Goal: Task Accomplishment & Management: Complete application form

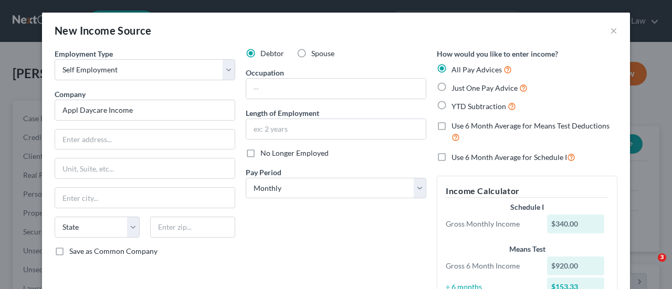
select select "1"
select select "0"
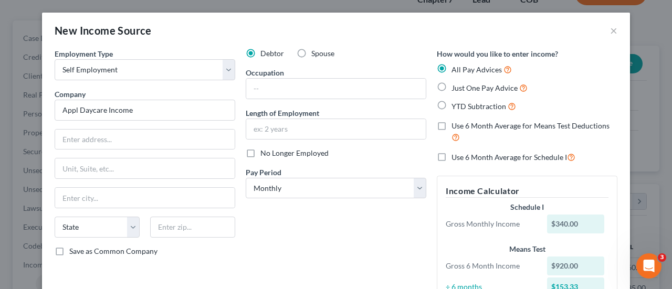
scroll to position [351, 0]
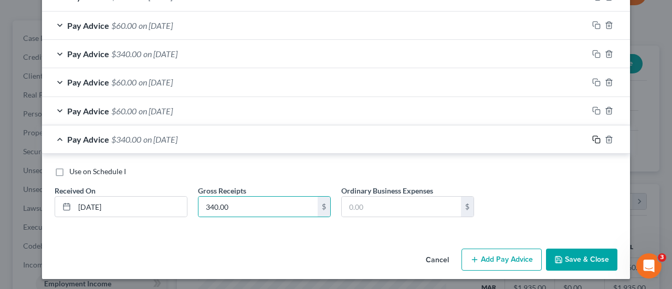
type input "340.00"
click at [592, 135] on icon "button" at bounding box center [596, 139] width 8 height 8
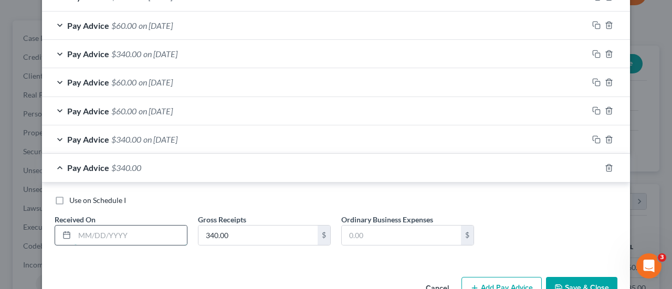
click at [113, 227] on input "text" at bounding box center [131, 236] width 112 height 20
type input "[DATE]"
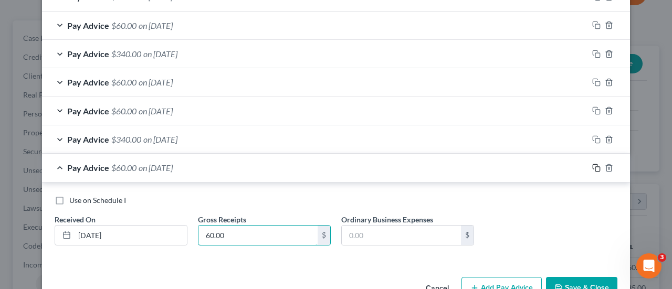
type input "60.00"
click at [596, 167] on icon "button" at bounding box center [596, 168] width 8 height 8
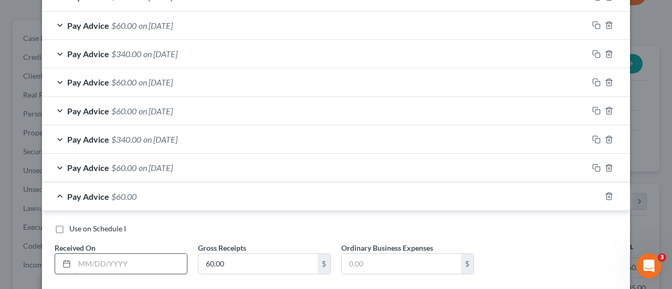
drag, startPoint x: 139, startPoint y: 259, endPoint x: 134, endPoint y: 260, distance: 5.3
click at [139, 259] on input "text" at bounding box center [131, 264] width 112 height 20
type input "[DATE]"
type input "60.00"
click at [593, 196] on icon "button" at bounding box center [596, 196] width 8 height 8
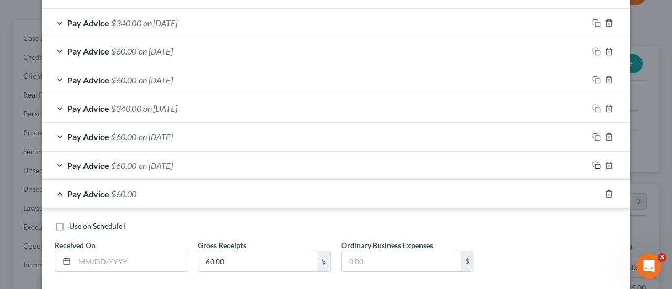
scroll to position [436, 0]
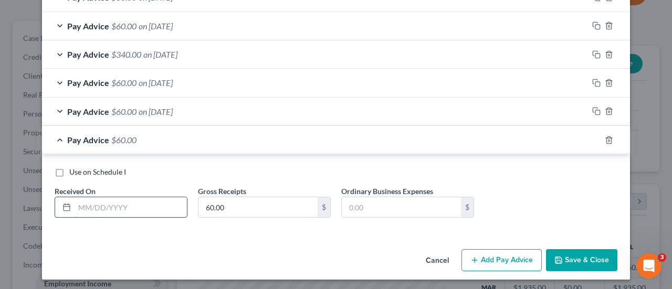
click at [126, 206] on input "text" at bounding box center [131, 207] width 112 height 20
type input "[DATE]"
type input "340.00"
click at [592, 140] on icon "button" at bounding box center [596, 140] width 8 height 8
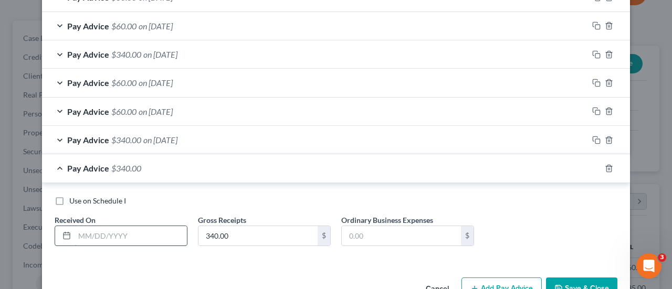
click at [83, 239] on input "text" at bounding box center [131, 236] width 112 height 20
type input "[DATE]"
type input "60.00"
click at [592, 164] on icon "button" at bounding box center [596, 168] width 8 height 8
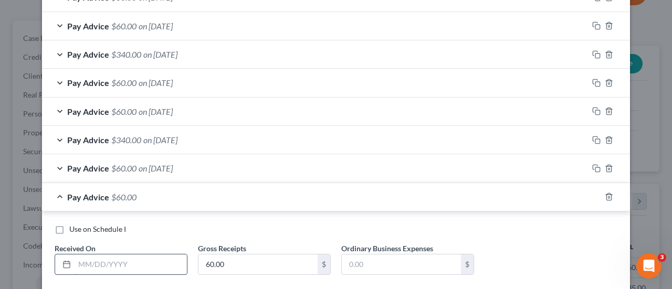
click at [121, 258] on input "text" at bounding box center [131, 264] width 112 height 20
type input "[DATE]"
type input "60.00"
click at [595, 196] on rect "button" at bounding box center [597, 198] width 5 height 5
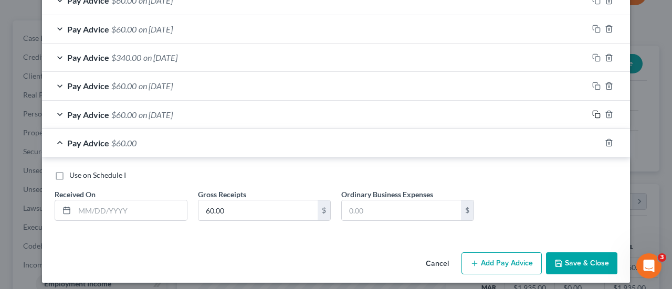
scroll to position [521, 0]
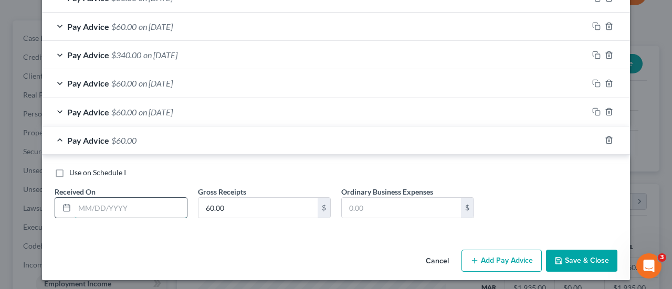
click at [119, 198] on input "text" at bounding box center [131, 208] width 112 height 20
type input "[DATE]"
type input "340.00"
click at [593, 140] on icon "button" at bounding box center [596, 140] width 8 height 8
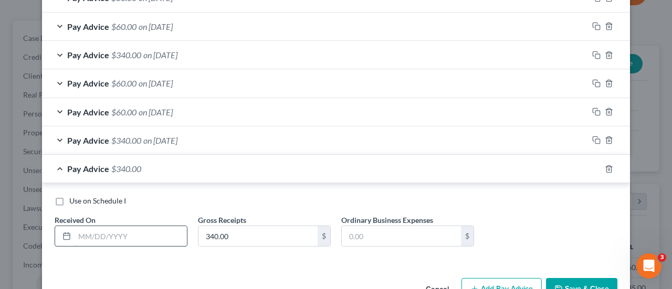
click at [94, 235] on input "text" at bounding box center [131, 236] width 112 height 20
type input "[DATE]"
type input "60.00"
click at [593, 168] on icon "button" at bounding box center [596, 169] width 8 height 8
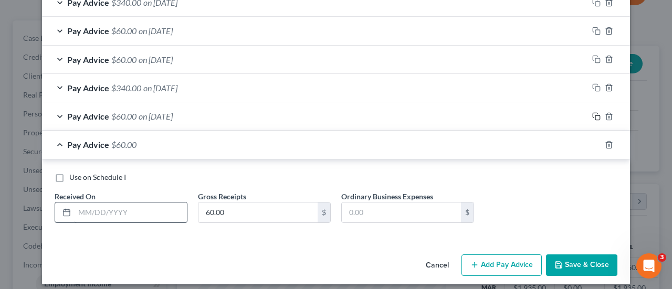
scroll to position [578, 0]
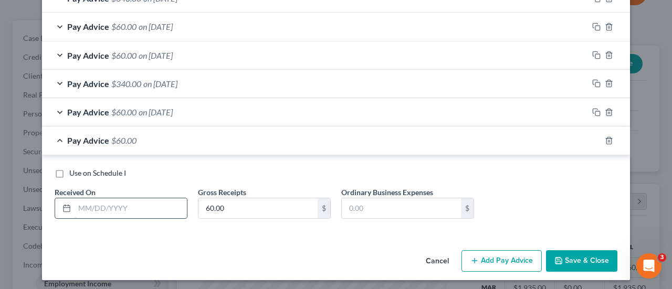
click at [159, 202] on input "text" at bounding box center [131, 208] width 112 height 20
type input "[DATE]"
click at [596, 138] on div at bounding box center [609, 140] width 42 height 17
click at [592, 140] on icon "button" at bounding box center [596, 140] width 8 height 8
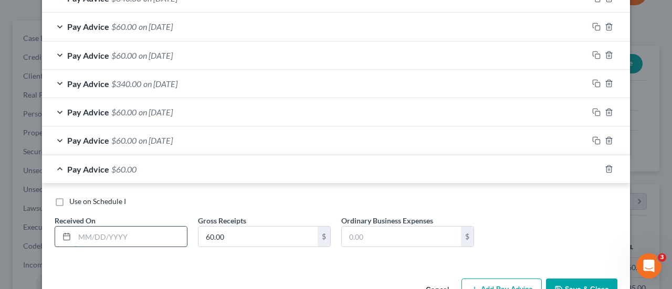
click at [134, 233] on input "text" at bounding box center [131, 237] width 112 height 20
type input "[DATE]"
type input "340.00"
click at [594, 165] on icon "button" at bounding box center [596, 169] width 8 height 8
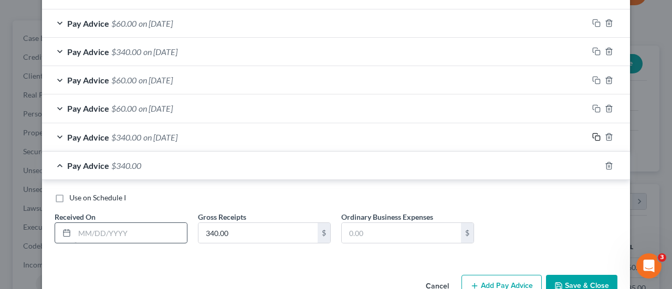
scroll to position [634, 0]
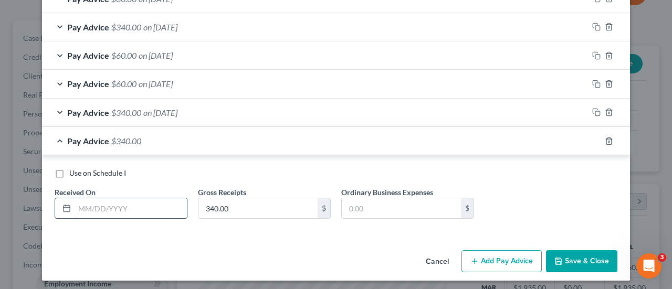
click at [130, 204] on input "text" at bounding box center [131, 208] width 112 height 20
type input "[DATE]"
type input "60.00"
click at [595, 140] on rect "button" at bounding box center [597, 142] width 5 height 5
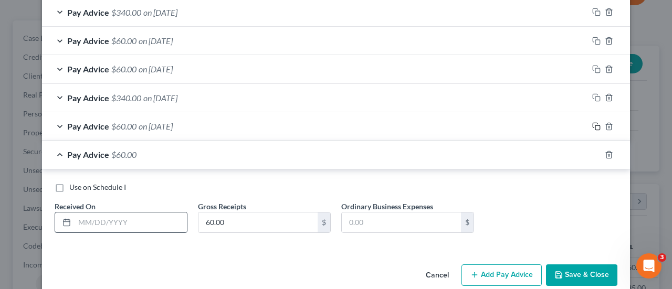
scroll to position [663, 0]
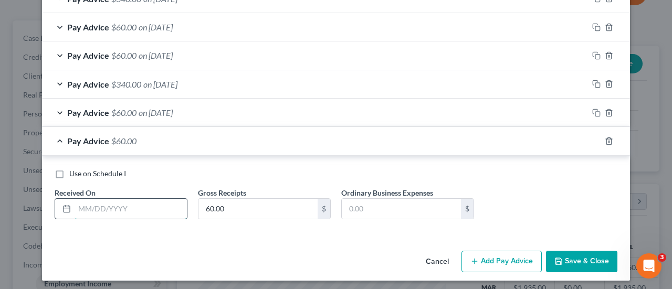
click at [85, 200] on input "text" at bounding box center [131, 209] width 112 height 20
type input "[DATE]"
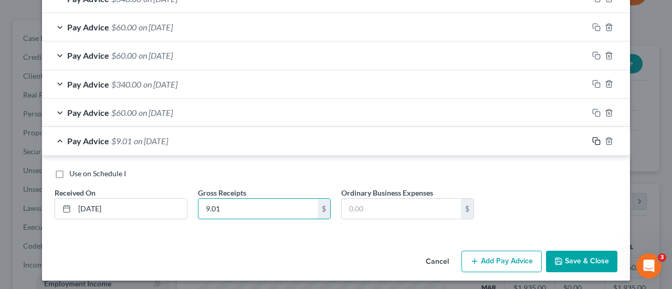
type input "9.01"
click at [593, 138] on icon "button" at bounding box center [596, 141] width 8 height 8
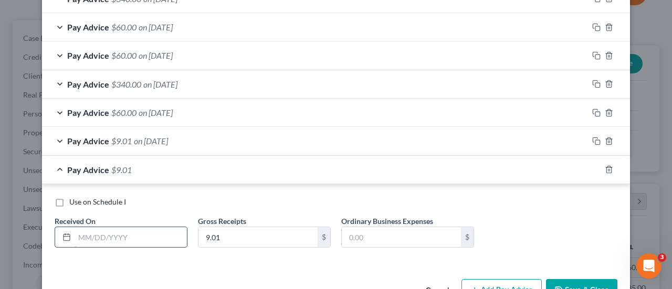
click at [147, 240] on input "text" at bounding box center [131, 237] width 112 height 20
type input "[DATE]"
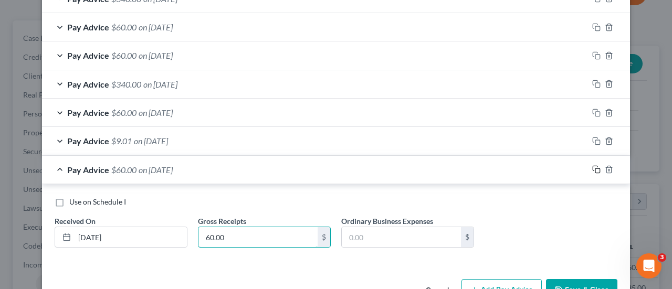
type input "60.00"
click at [592, 166] on icon "button" at bounding box center [596, 169] width 8 height 8
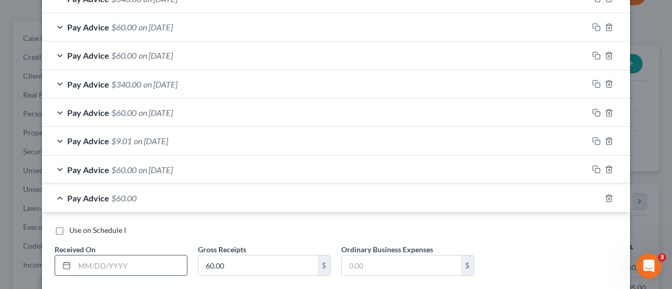
click at [108, 268] on input "text" at bounding box center [131, 266] width 112 height 20
type input "[DATE]"
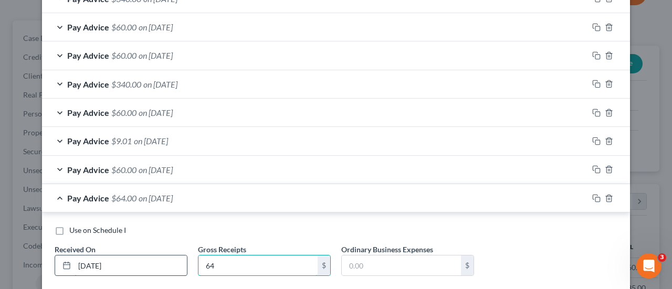
type input "6"
type input "340.00"
click at [592, 197] on icon "button" at bounding box center [596, 198] width 8 height 8
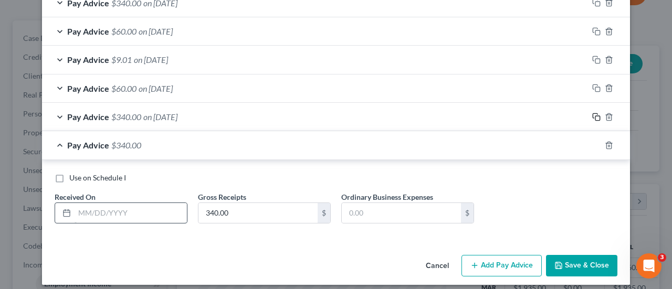
scroll to position [748, 0]
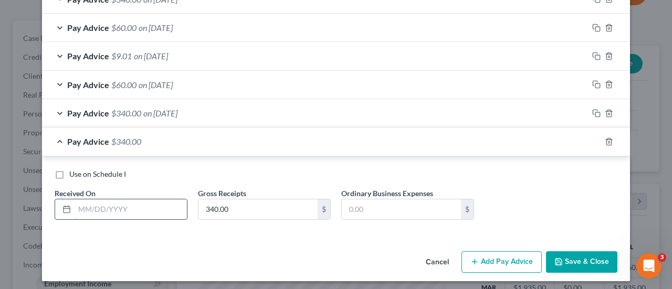
click at [145, 212] on input "text" at bounding box center [131, 209] width 112 height 20
type input "[DATE]"
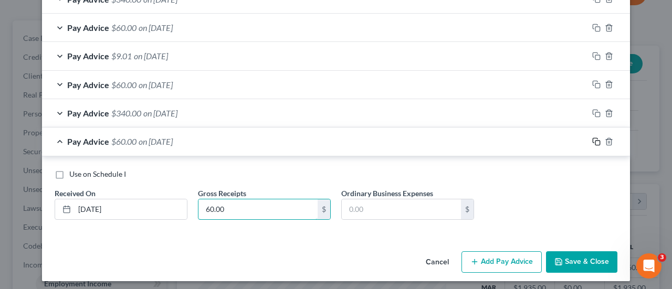
type input "60.00"
click at [593, 138] on icon "button" at bounding box center [594, 140] width 5 height 5
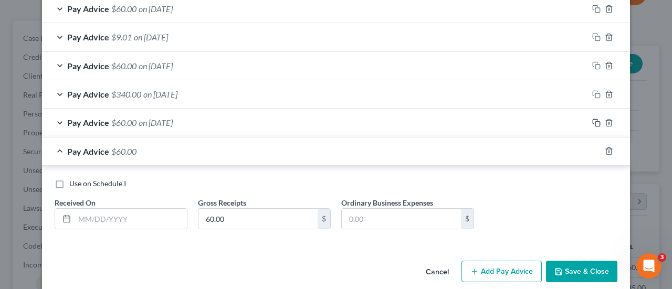
scroll to position [776, 0]
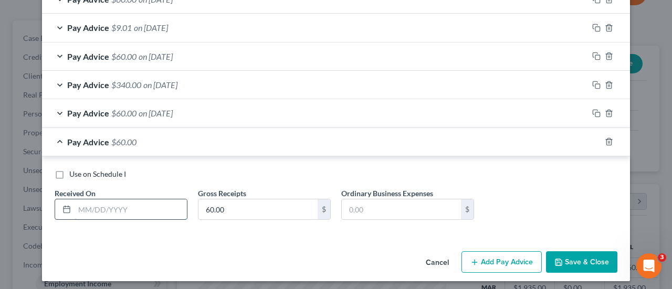
click at [164, 204] on input "text" at bounding box center [131, 209] width 112 height 20
type input "[DATE]"
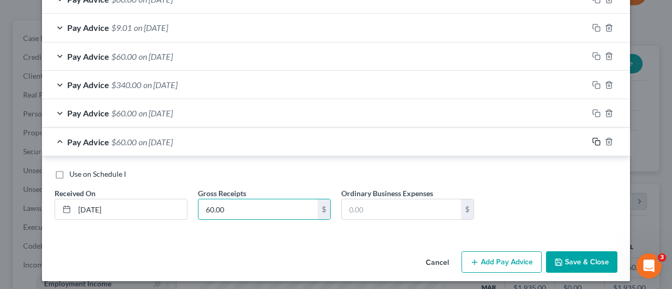
click at [593, 137] on icon "button" at bounding box center [596, 141] width 8 height 8
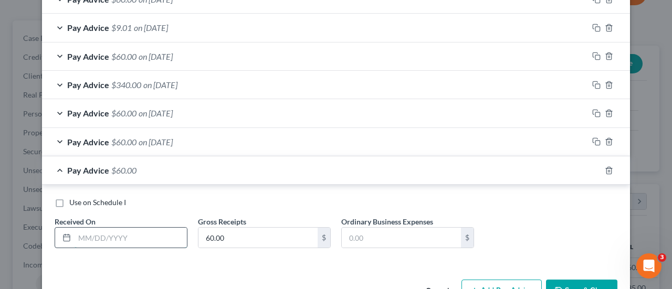
click at [78, 237] on input "text" at bounding box center [131, 238] width 112 height 20
type input "[DATE]"
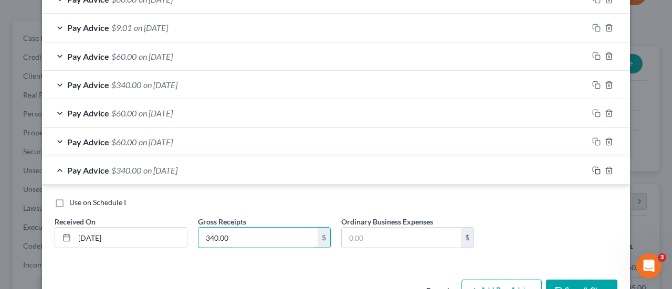
type input "340.00"
click at [592, 167] on icon "button" at bounding box center [594, 169] width 5 height 5
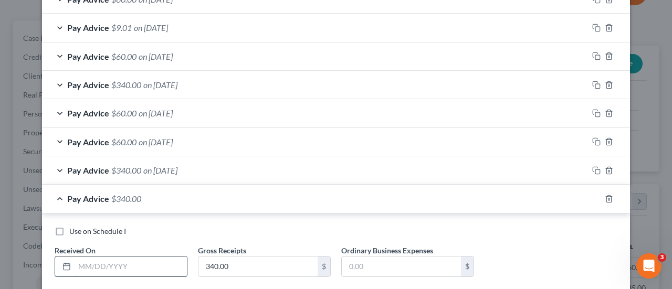
click at [117, 258] on input "text" at bounding box center [131, 267] width 112 height 20
type input "[DATE]"
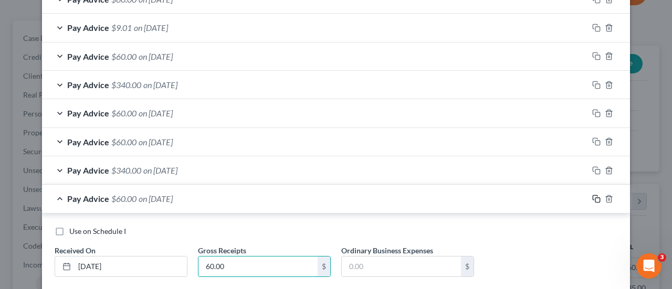
type input "60.00"
click at [594, 195] on icon "button" at bounding box center [596, 199] width 8 height 8
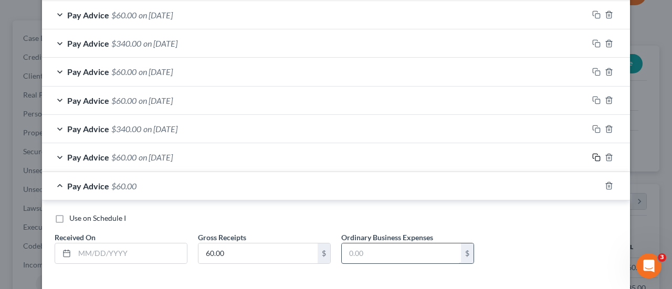
scroll to position [861, 0]
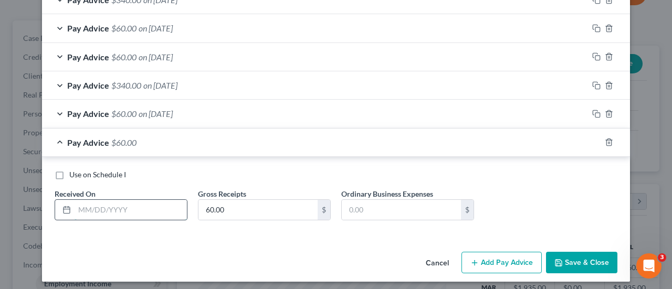
click at [130, 201] on input "text" at bounding box center [131, 210] width 112 height 20
type input "[DATE]"
type input "60.00"
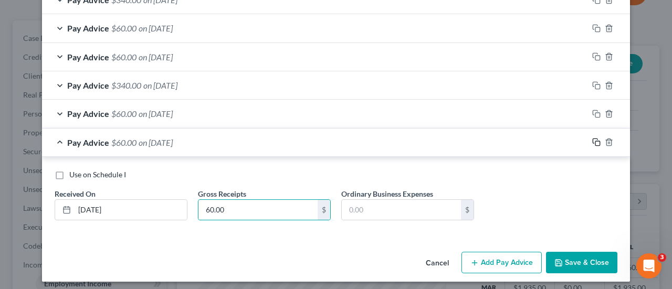
click at [592, 139] on icon "button" at bounding box center [596, 142] width 8 height 8
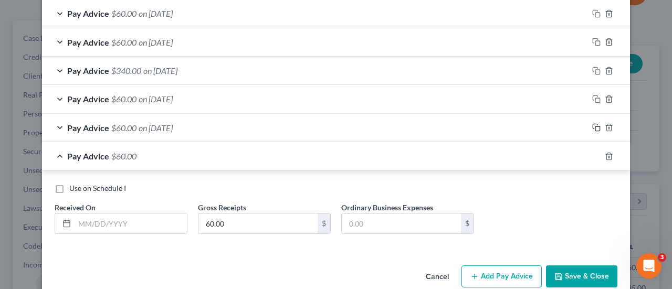
scroll to position [889, 0]
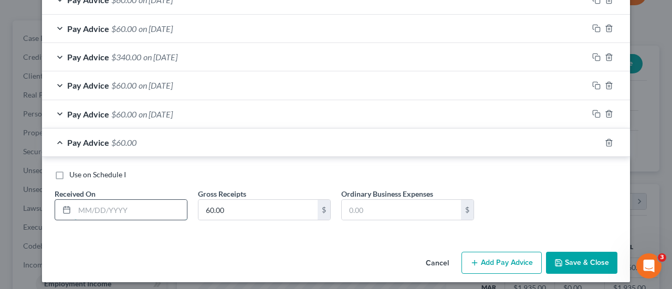
click at [123, 203] on input "text" at bounding box center [131, 210] width 112 height 20
type input "[DATE]"
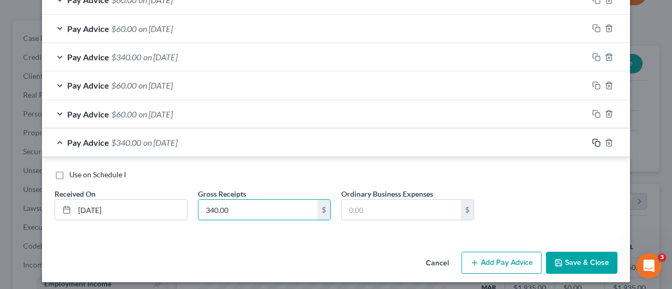
type input "340.00"
click at [592, 139] on icon "button" at bounding box center [596, 143] width 8 height 8
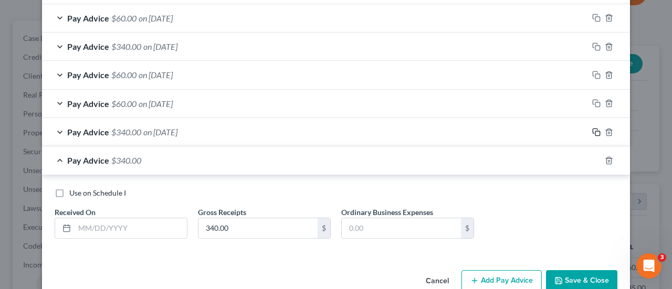
scroll to position [918, 0]
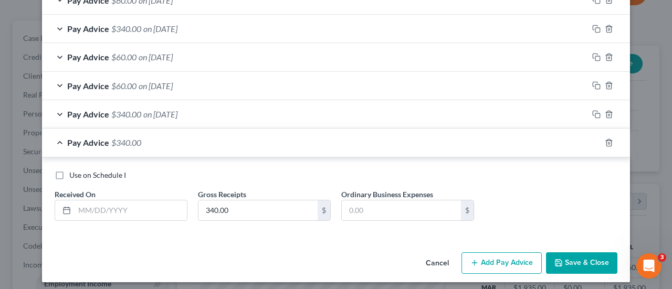
click at [156, 193] on div "Received On *" at bounding box center [120, 205] width 143 height 32
click at [153, 201] on input "text" at bounding box center [131, 210] width 112 height 20
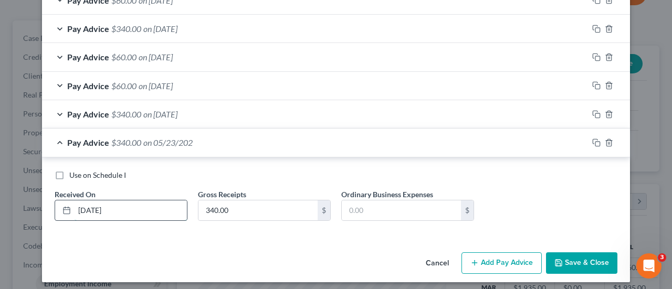
type input "[DATE]"
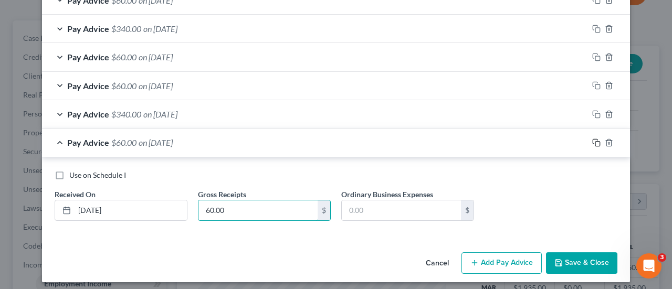
type input "60.00"
click at [592, 140] on icon "button" at bounding box center [596, 143] width 8 height 8
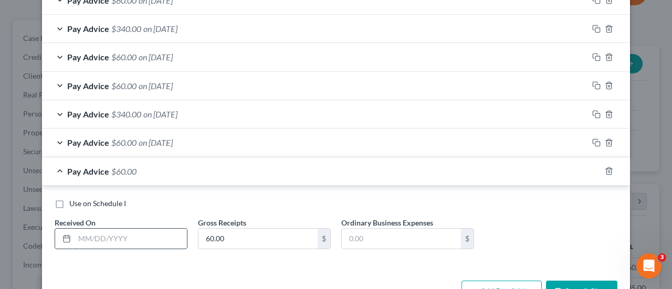
click at [84, 233] on input "text" at bounding box center [131, 239] width 112 height 20
type input "[DATE]"
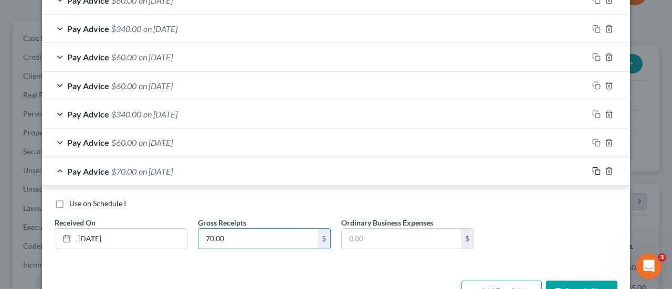
type input "70.00"
click at [593, 167] on icon "button" at bounding box center [596, 171] width 8 height 8
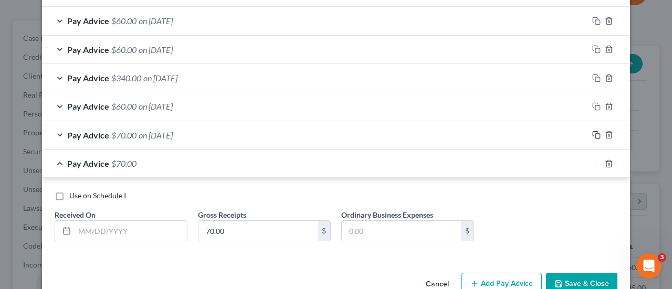
scroll to position [970, 0]
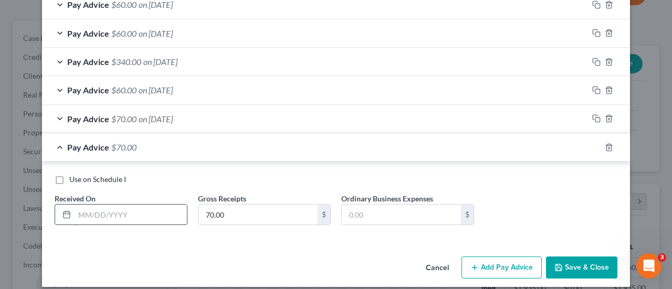
click at [129, 212] on input "text" at bounding box center [131, 215] width 112 height 20
type input "[DATE]"
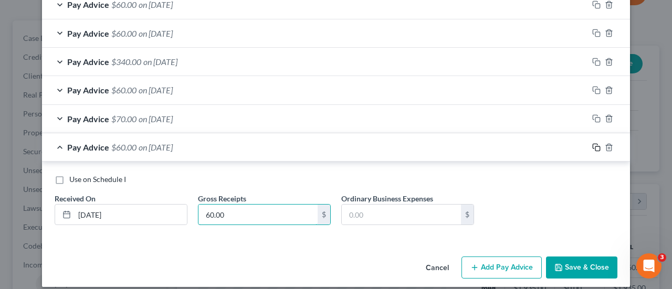
type input "60.00"
click at [592, 143] on icon "button" at bounding box center [596, 147] width 8 height 8
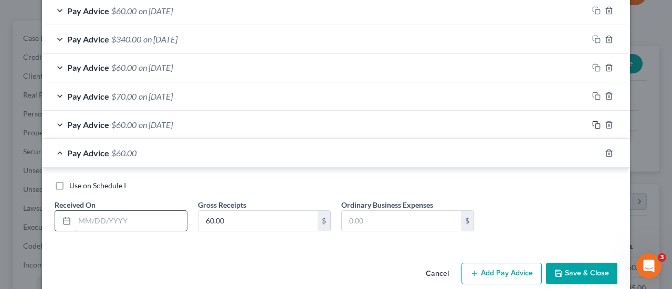
scroll to position [1003, 0]
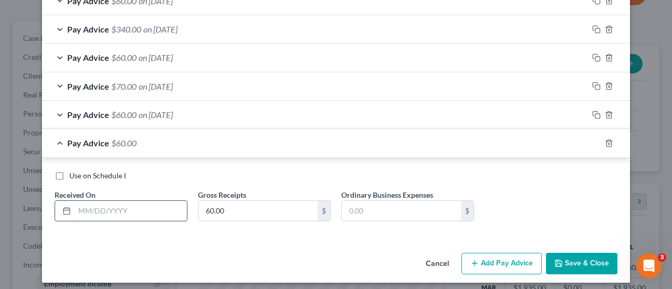
click at [103, 211] on input "text" at bounding box center [131, 211] width 112 height 20
type input "[DATE]"
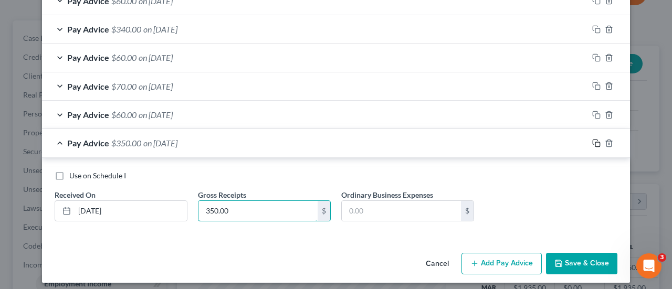
type input "350.00"
click at [595, 142] on rect "button" at bounding box center [597, 144] width 5 height 5
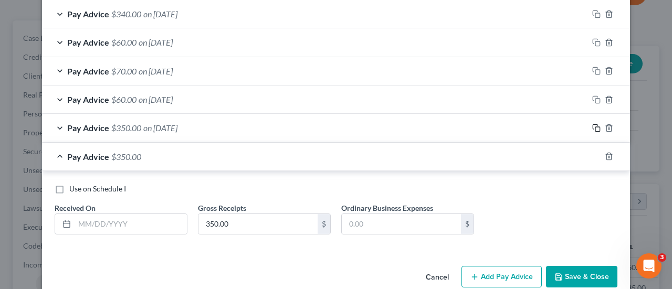
scroll to position [1031, 0]
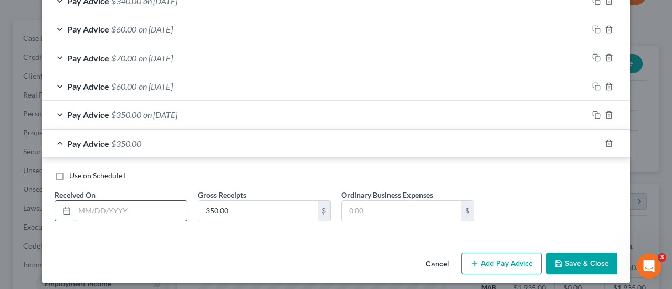
click at [110, 203] on input "text" at bounding box center [131, 211] width 112 height 20
type input "[DATE]"
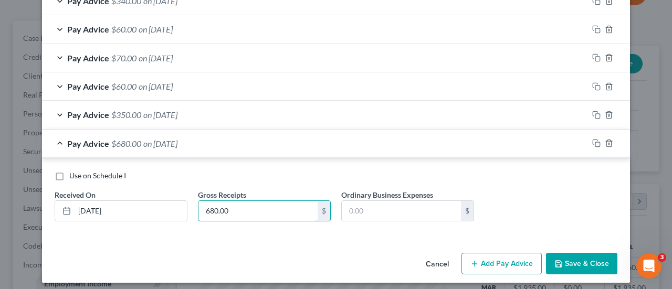
type input "680.00"
click at [592, 139] on icon "button" at bounding box center [596, 143] width 8 height 8
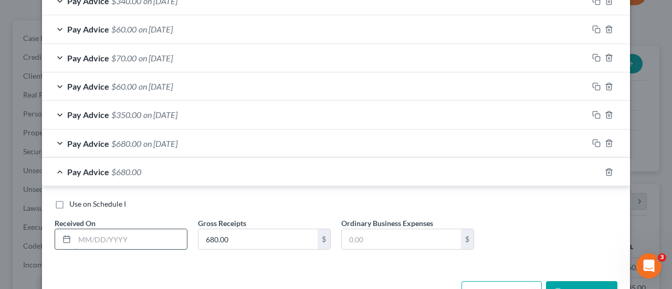
click at [111, 235] on input "text" at bounding box center [131, 239] width 112 height 20
type input "[DATE]"
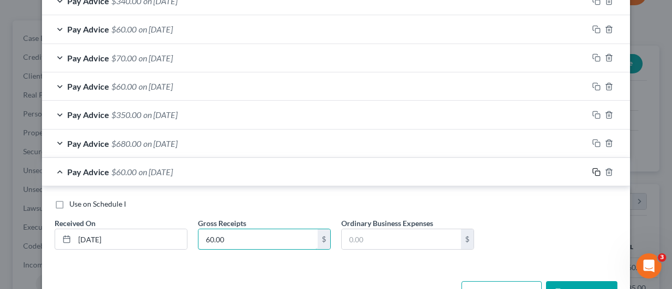
type input "60.00"
click at [592, 168] on icon "button" at bounding box center [596, 172] width 8 height 8
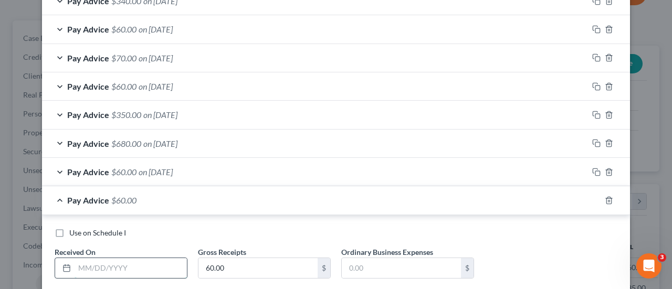
click at [112, 266] on input "text" at bounding box center [131, 268] width 112 height 20
type input "[DATE]"
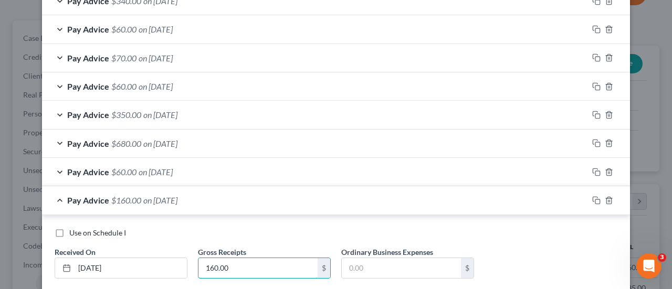
type input "160.00"
click at [592, 196] on icon "button" at bounding box center [596, 200] width 8 height 8
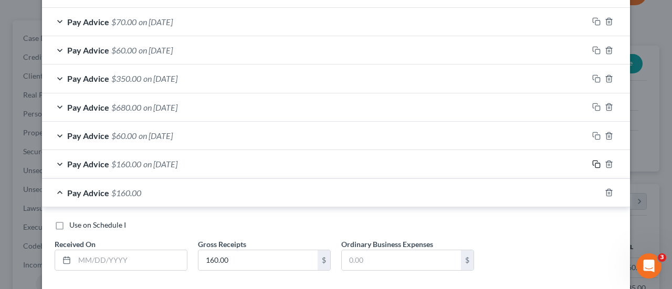
scroll to position [1116, 0]
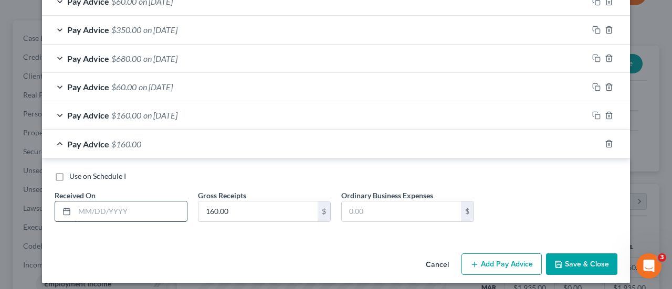
click at [125, 206] on input "text" at bounding box center [131, 211] width 112 height 20
type input "[DATE]"
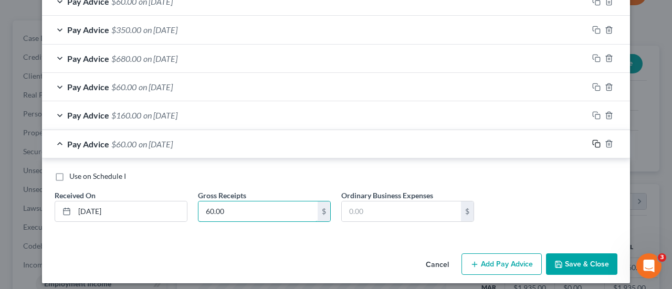
type input "60.00"
click at [592, 141] on icon "button" at bounding box center [596, 144] width 8 height 8
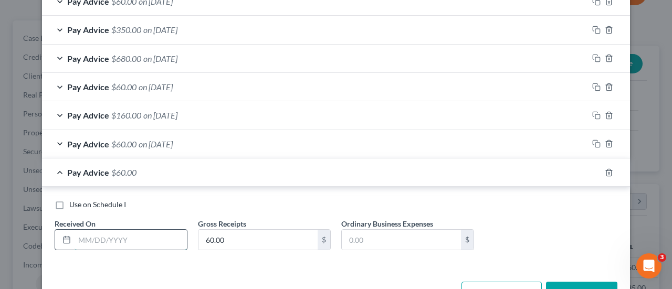
click at [116, 240] on input "text" at bounding box center [131, 240] width 112 height 20
type input "[DATE]"
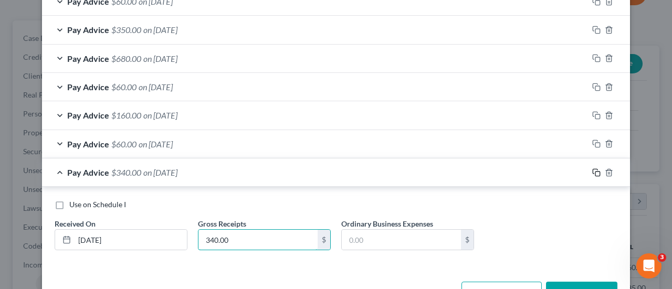
type input "340.00"
click at [592, 168] on icon "button" at bounding box center [596, 172] width 8 height 8
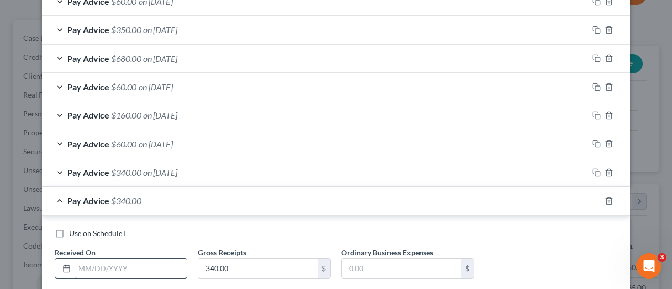
click at [164, 259] on input "text" at bounding box center [131, 269] width 112 height 20
type input "[DATE]"
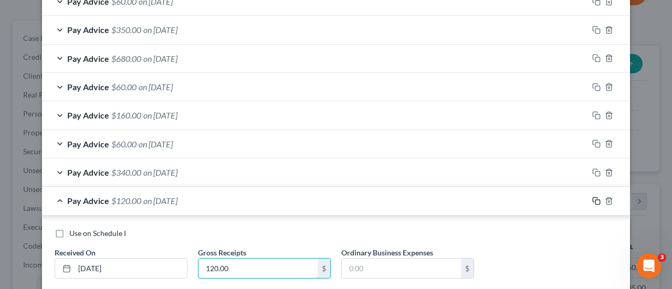
type input "120.00"
click at [592, 197] on icon "button" at bounding box center [596, 201] width 8 height 8
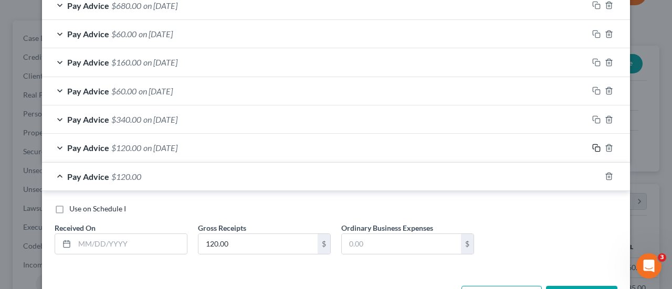
scroll to position [1201, 0]
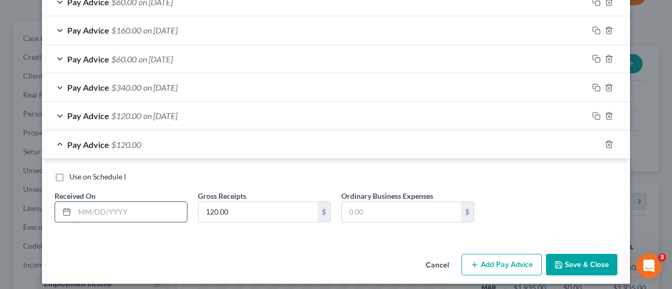
click at [97, 204] on input "text" at bounding box center [131, 212] width 112 height 20
type input "[DATE]"
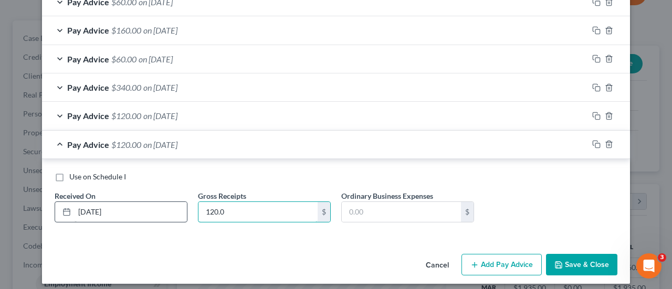
type input "120.00"
click at [593, 140] on icon "button" at bounding box center [596, 144] width 8 height 8
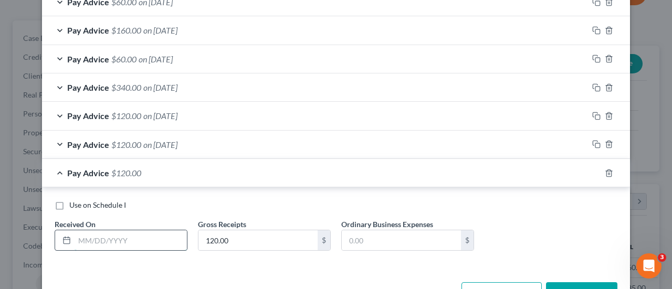
click at [134, 230] on input "text" at bounding box center [131, 240] width 112 height 20
type input "[DATE]"
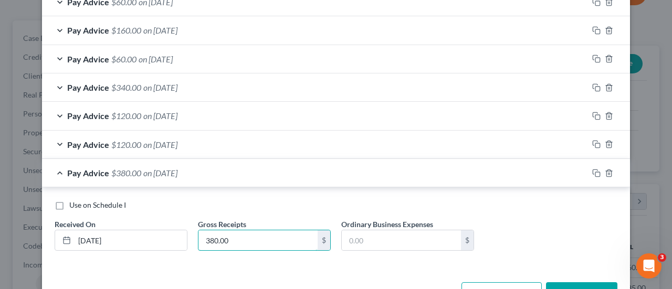
type input "380.00"
click at [592, 170] on div at bounding box center [609, 173] width 42 height 17
click at [592, 169] on icon "button" at bounding box center [596, 173] width 8 height 8
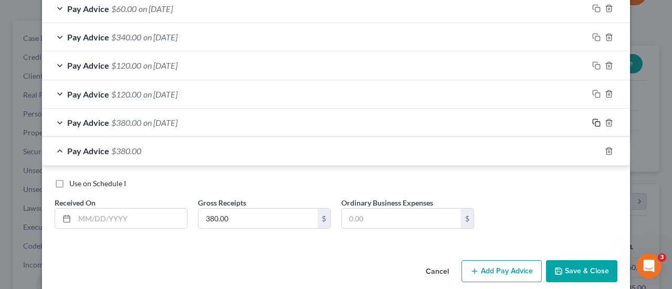
scroll to position [1258, 0]
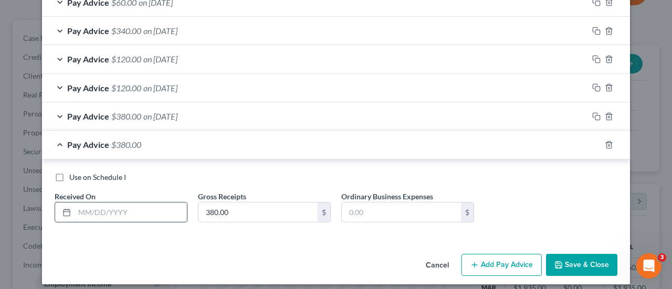
click at [103, 203] on input "text" at bounding box center [131, 213] width 112 height 20
type input "[DATE]"
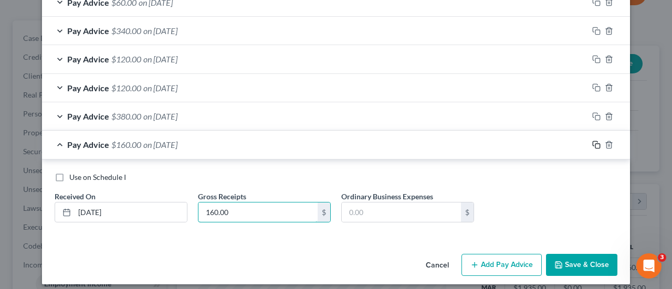
type input "160.00"
click at [595, 144] on rect "button" at bounding box center [597, 146] width 5 height 5
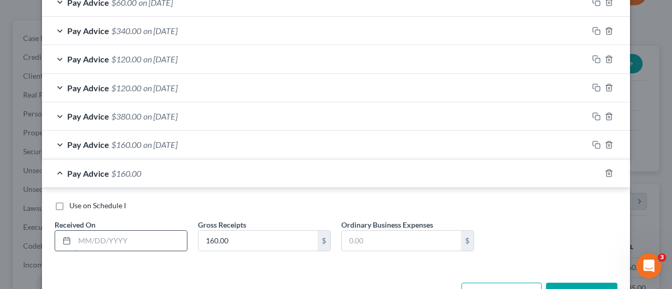
click at [103, 236] on input "text" at bounding box center [131, 241] width 112 height 20
type input "[DATE]"
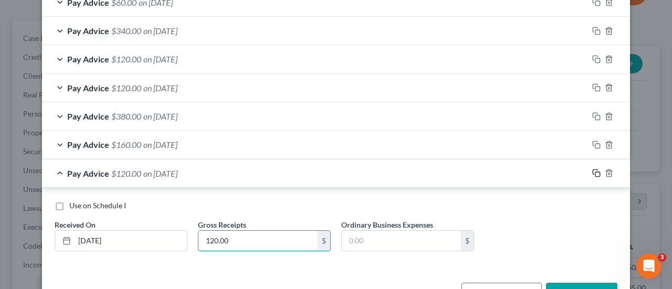
type input "120.00"
click at [595, 172] on rect "button" at bounding box center [597, 174] width 5 height 5
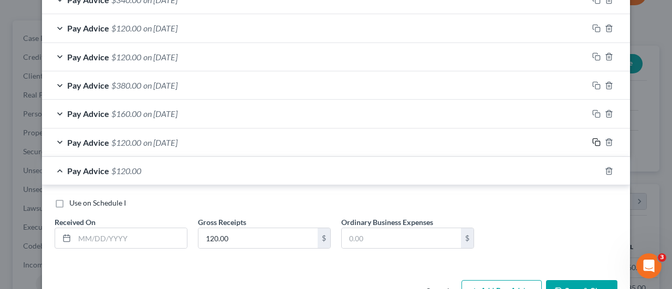
scroll to position [1314, 0]
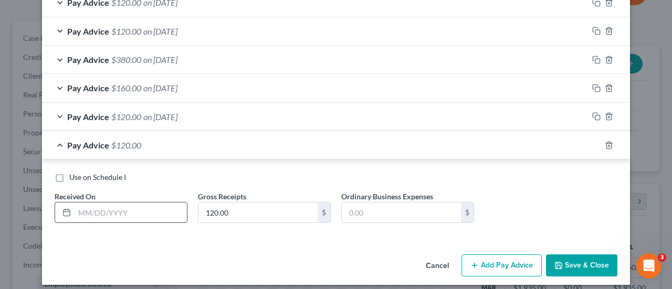
click at [153, 203] on input "text" at bounding box center [131, 213] width 112 height 20
type input "[DATE]"
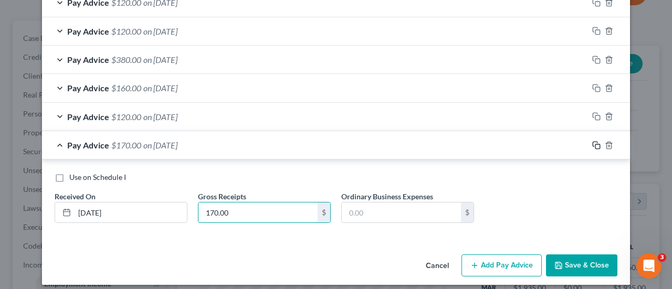
type input "170.00"
click at [595, 144] on rect "button" at bounding box center [597, 146] width 5 height 5
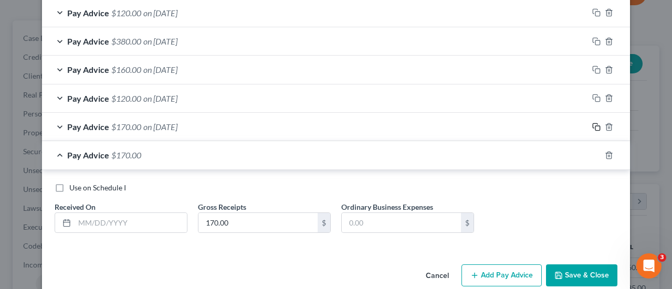
scroll to position [1343, 0]
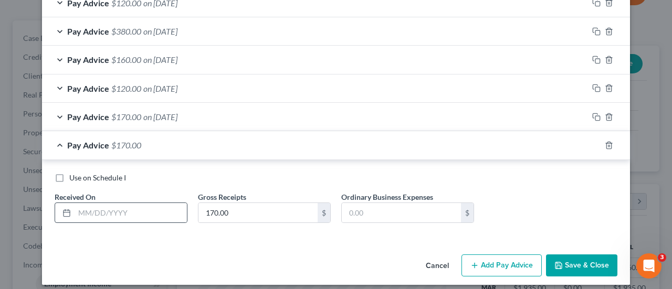
click at [150, 203] on div at bounding box center [121, 213] width 133 height 21
click at [133, 203] on input "text" at bounding box center [131, 213] width 112 height 20
type input "[DATE]"
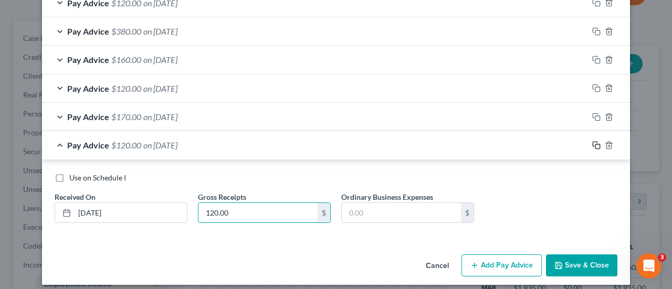
type input "120.00"
click at [595, 144] on rect "button" at bounding box center [597, 146] width 5 height 5
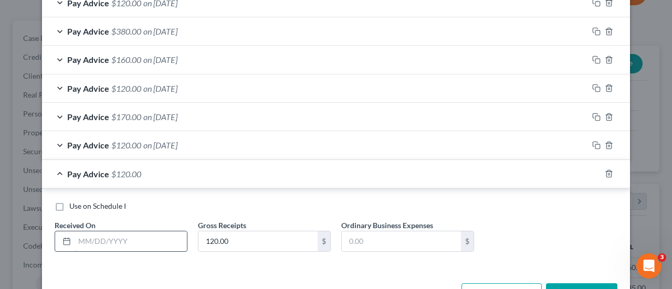
click at [101, 231] on input "text" at bounding box center [131, 241] width 112 height 20
type input "[DATE]"
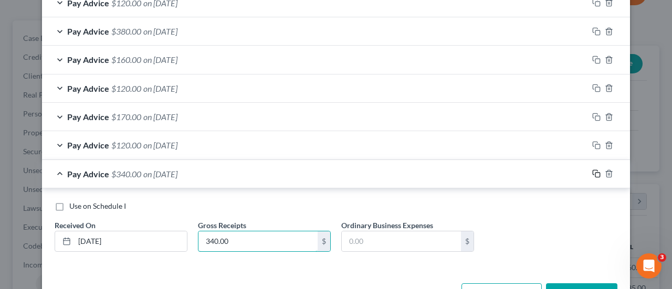
type input "340.00"
click at [595, 173] on rect "button" at bounding box center [597, 175] width 5 height 5
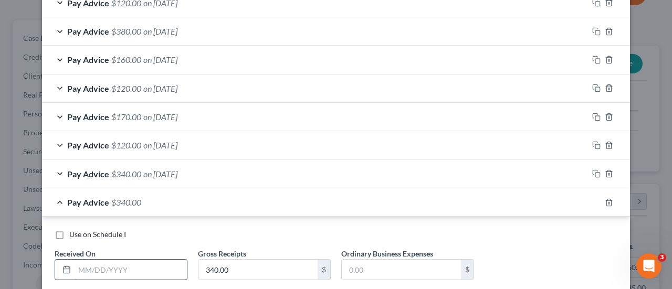
click at [136, 260] on input "text" at bounding box center [131, 270] width 112 height 20
type input "[DATE]"
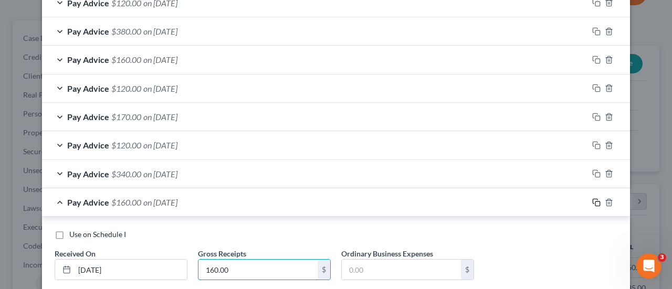
type input "160.00"
click at [592, 198] on icon "button" at bounding box center [596, 202] width 8 height 8
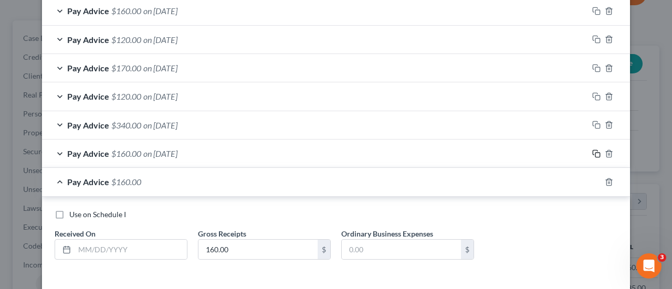
scroll to position [1428, 0]
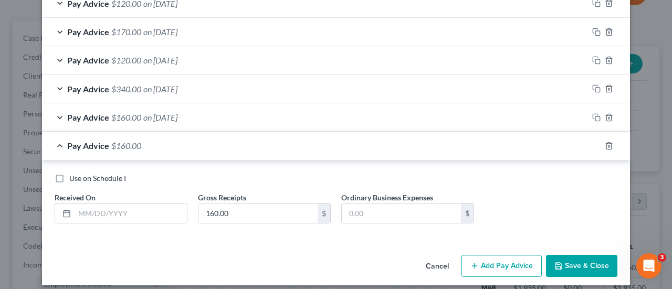
click at [140, 221] on div "Use on Schedule I Received On * Gross Receipts 160.00 $ Ordinary Business Expen…" at bounding box center [335, 202] width 573 height 59
click at [140, 215] on input "text" at bounding box center [131, 214] width 112 height 20
type input "[DATE]"
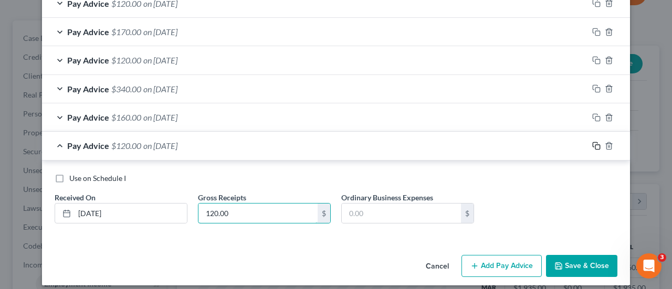
type input "120.00"
click at [592, 142] on icon "button" at bounding box center [594, 144] width 5 height 5
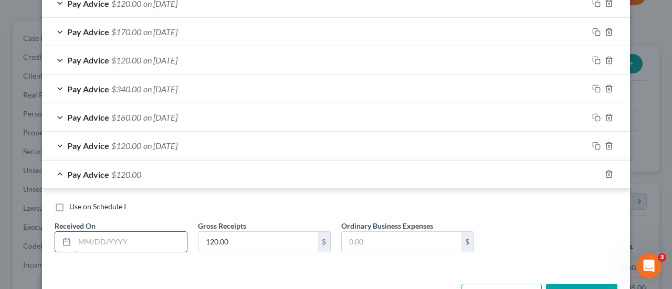
click at [134, 232] on input "text" at bounding box center [131, 242] width 112 height 20
type input "[DATE]"
type input "170.00"
click at [595, 173] on rect "button" at bounding box center [597, 175] width 5 height 5
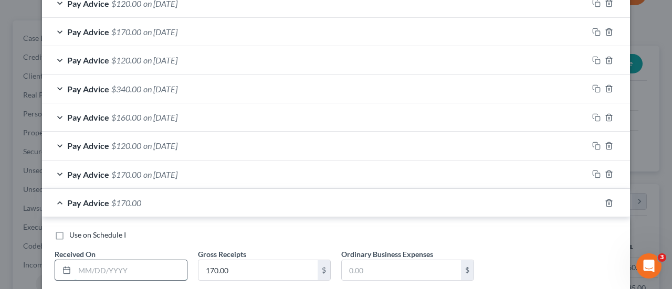
click at [90, 261] on input "text" at bounding box center [131, 270] width 112 height 20
type input "[DATE]"
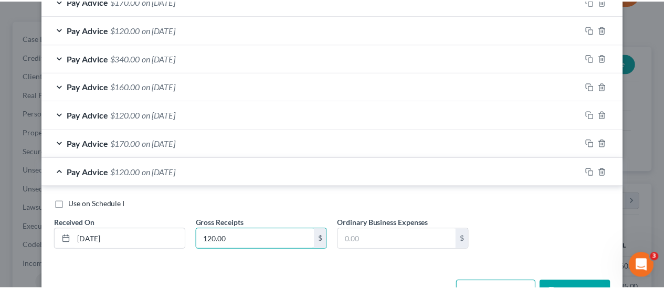
scroll to position [1484, 0]
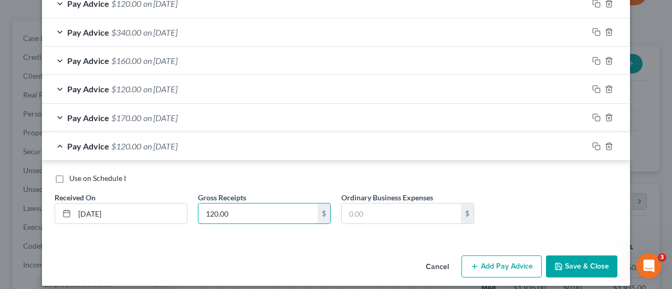
type input "120.00"
click at [569, 256] on button "Save & Close" at bounding box center [581, 267] width 71 height 22
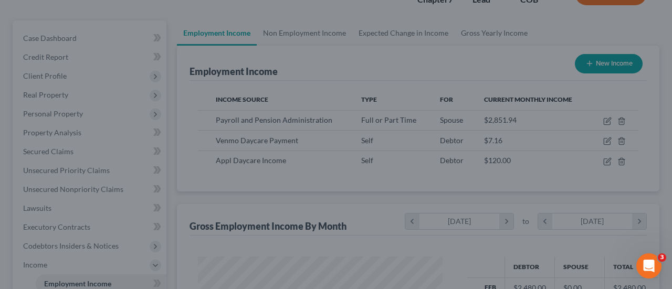
scroll to position [524486, 524407]
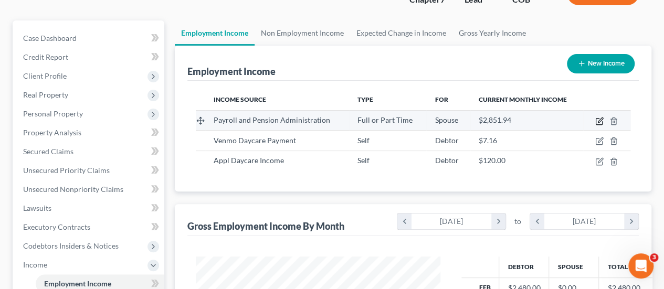
click at [601, 117] on icon "button" at bounding box center [599, 121] width 8 height 8
select select "0"
select select "5"
select select "0"
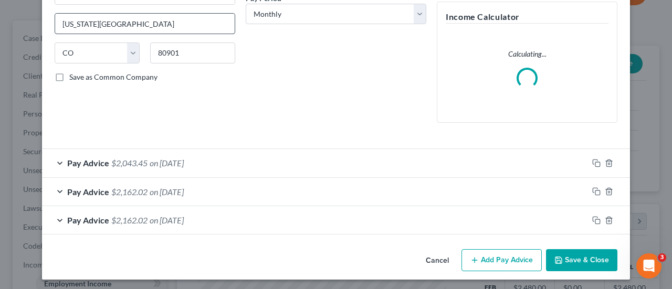
scroll to position [176, 0]
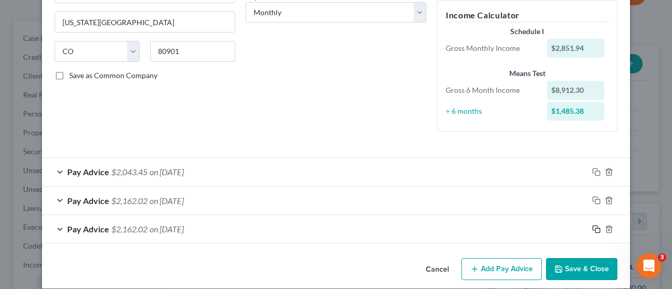
click at [594, 228] on icon "button" at bounding box center [596, 229] width 8 height 8
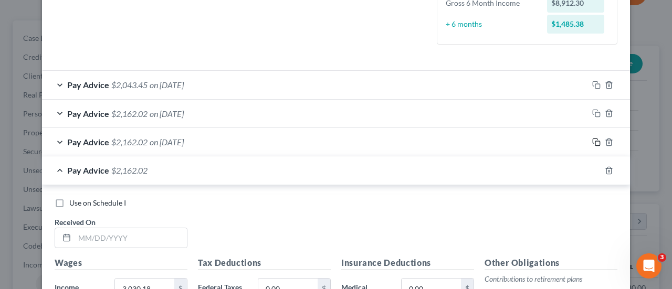
scroll to position [438, 0]
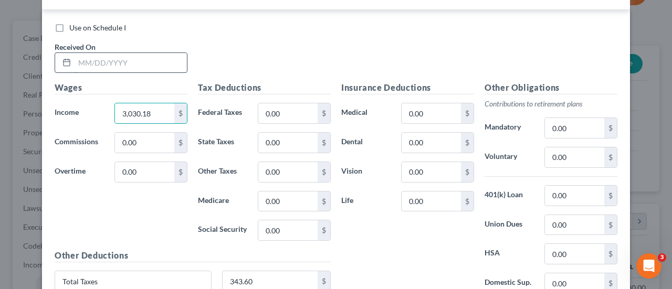
click at [130, 65] on input "text" at bounding box center [131, 63] width 112 height 20
type input "[DATE]"
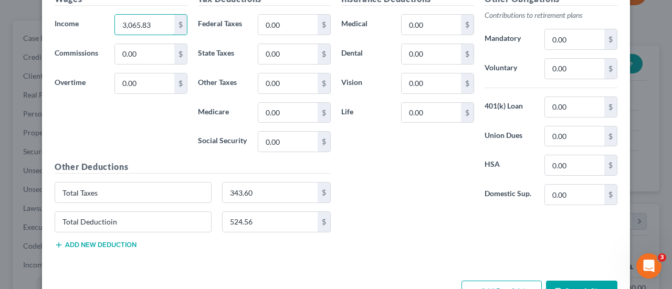
scroll to position [543, 0]
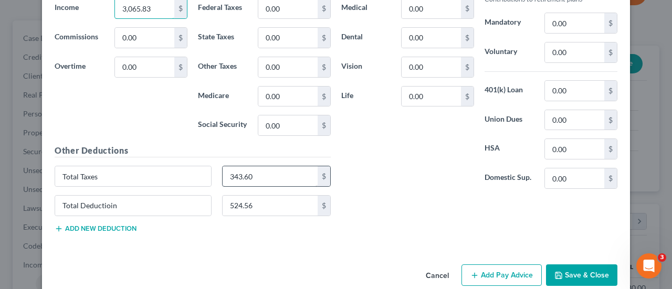
type input "3,065.83"
click at [262, 170] on input "343.60" at bounding box center [269, 176] width 95 height 20
type input "347.97"
click at [258, 198] on input "524.56" at bounding box center [269, 206] width 95 height 20
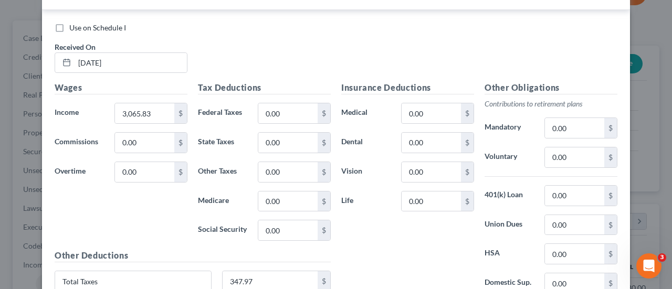
scroll to position [491, 0]
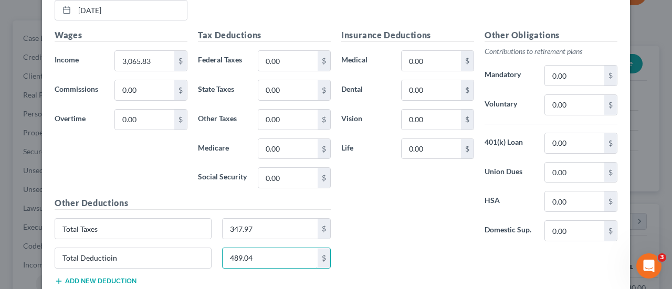
drag, startPoint x: 269, startPoint y: 257, endPoint x: 48, endPoint y: 224, distance: 223.3
click at [136, 233] on div "Other Deductions Total Taxes 347.97 $ Total Deductioin 489.04 $ Add new deducti…" at bounding box center [192, 245] width 286 height 97
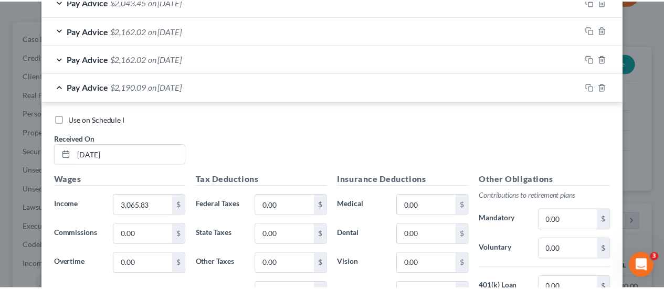
scroll to position [556, 0]
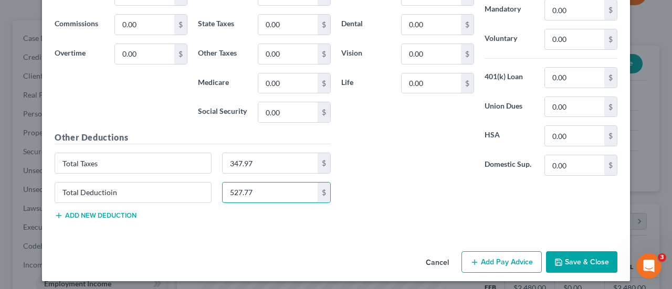
type input "527.77"
click at [567, 259] on button "Save & Close" at bounding box center [581, 262] width 71 height 22
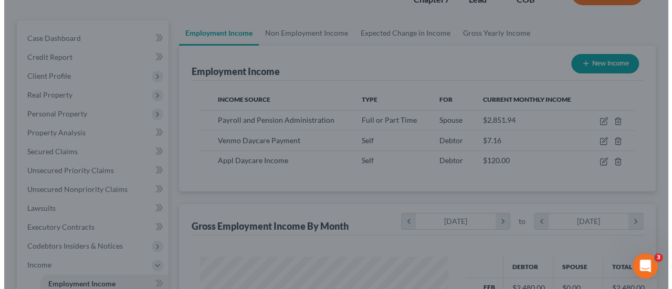
scroll to position [524486, 524407]
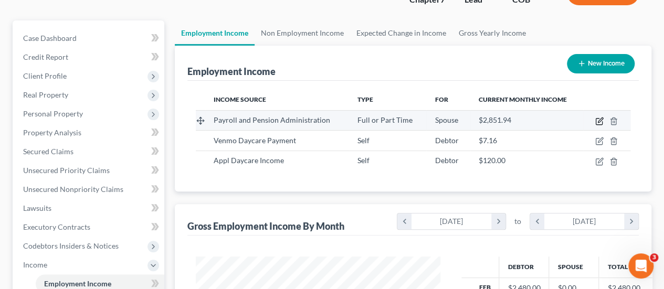
click at [600, 123] on icon "button" at bounding box center [599, 121] width 8 height 8
select select "0"
select select "5"
select select "0"
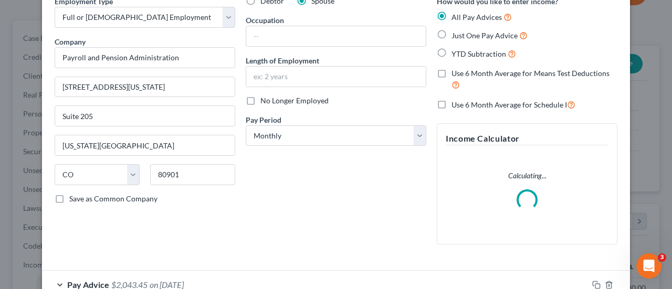
scroll to position [204, 0]
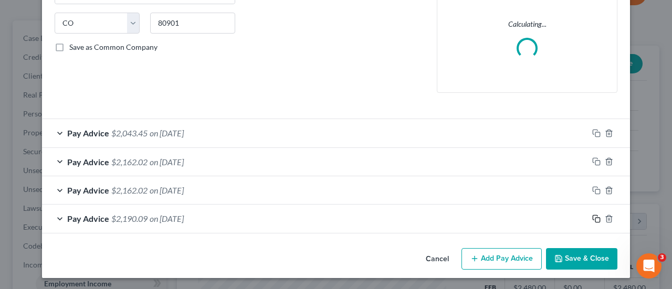
click at [591, 216] on div "Pay Advice $2,190.09 on [DATE]" at bounding box center [336, 219] width 588 height 28
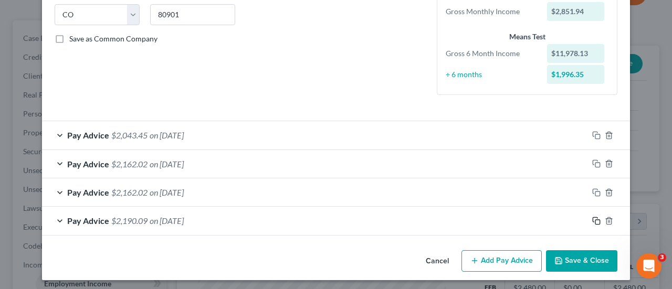
scroll to position [215, 0]
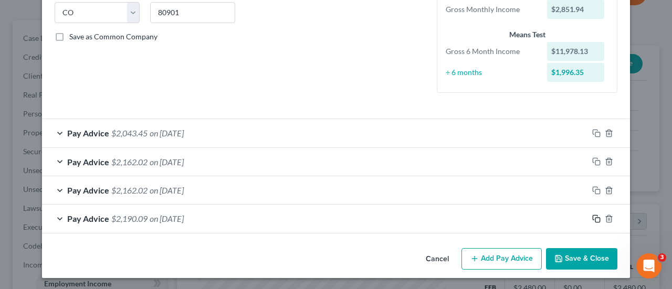
click at [595, 218] on rect "button" at bounding box center [597, 220] width 5 height 5
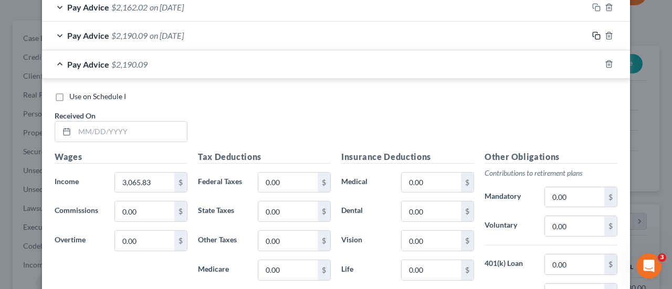
scroll to position [477, 0]
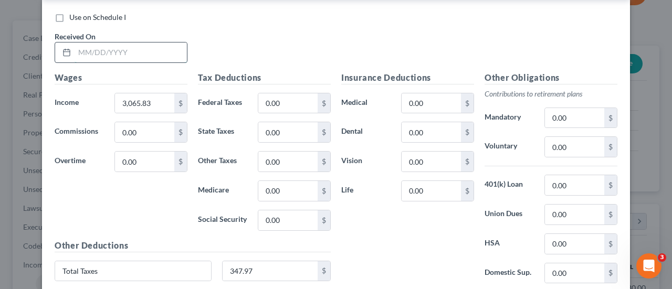
click at [101, 52] on input "text" at bounding box center [131, 52] width 112 height 20
type input "[DATE]"
click at [154, 95] on input "3,065.83" at bounding box center [144, 103] width 59 height 20
type input "2,851.94"
click at [261, 269] on input "347.97" at bounding box center [269, 271] width 95 height 20
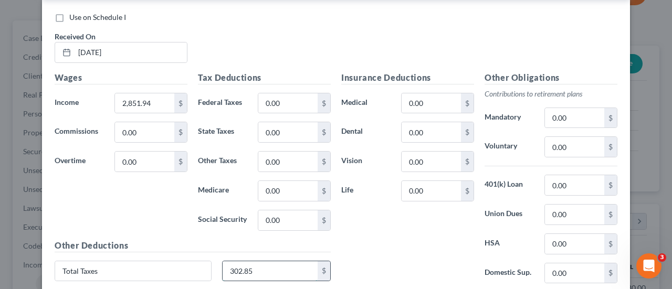
type input "302.85"
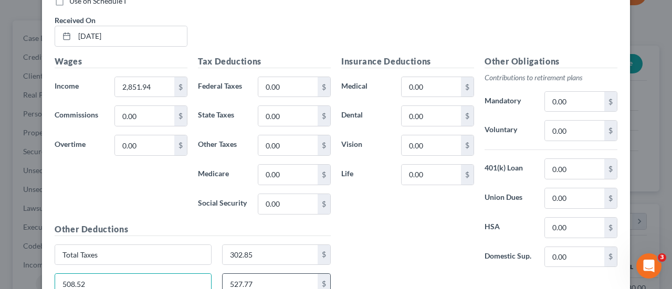
type input "508.52"
click at [281, 283] on input "527.77" at bounding box center [269, 284] width 95 height 20
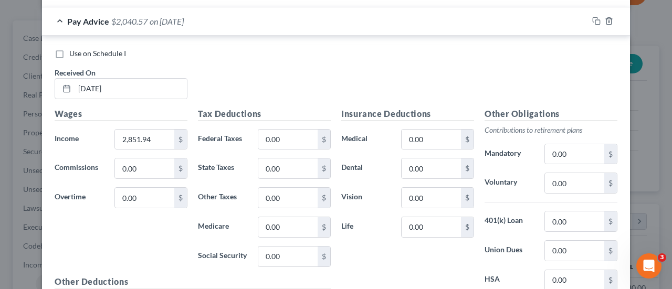
scroll to position [584, 0]
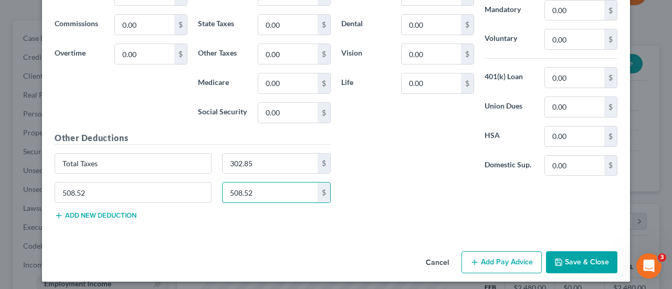
type input "508.52"
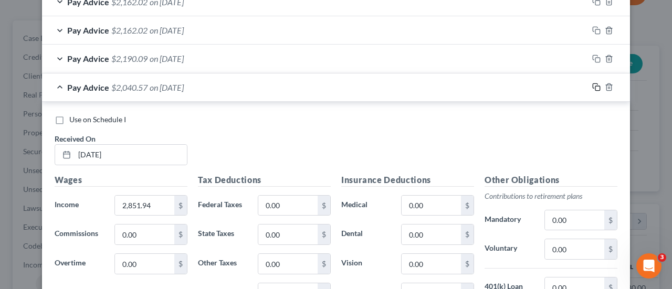
click at [593, 86] on icon "button" at bounding box center [596, 87] width 8 height 8
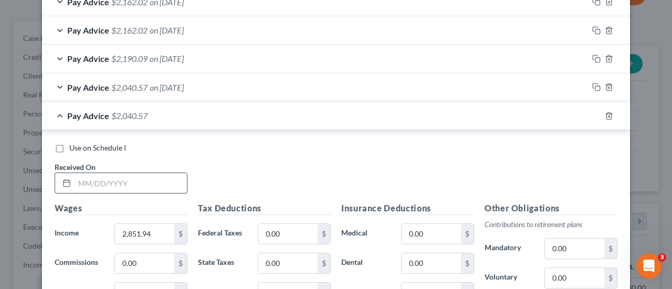
click at [113, 173] on input "text" at bounding box center [131, 183] width 112 height 20
type input "[DATE]"
click at [157, 240] on input "2,851.94" at bounding box center [144, 234] width 59 height 20
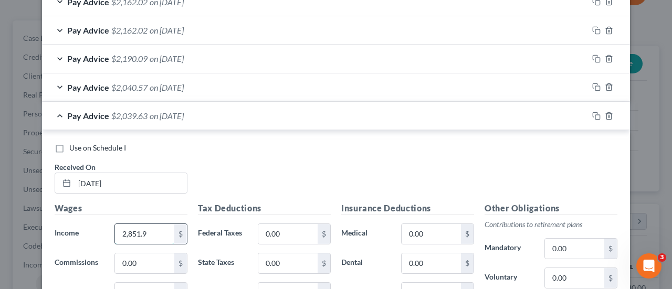
type input "2,851.94"
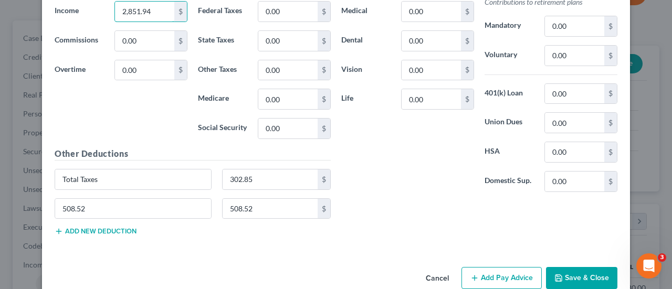
scroll to position [613, 0]
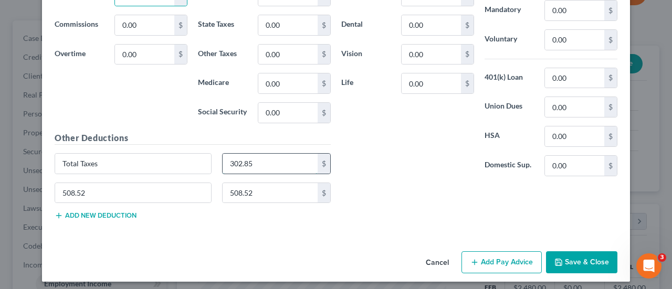
click at [276, 167] on input "302.85" at bounding box center [269, 164] width 95 height 20
type input "346.42"
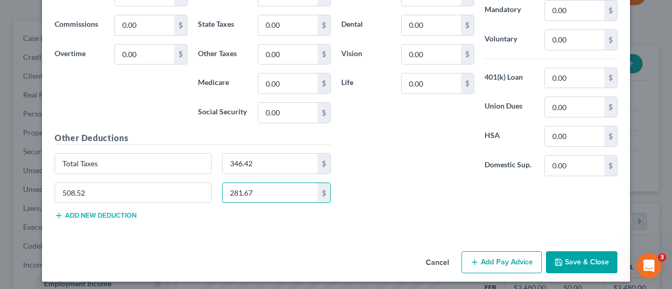
type input "281.67"
click at [549, 258] on button "Save & Close" at bounding box center [581, 262] width 71 height 22
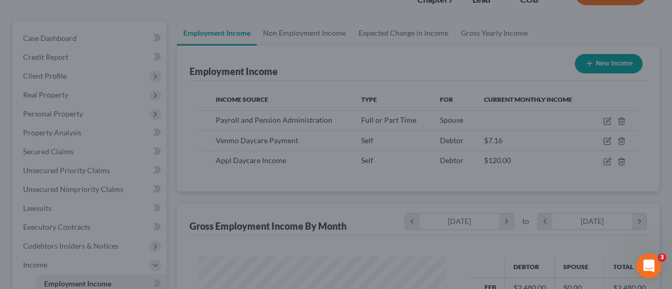
scroll to position [524486, 524407]
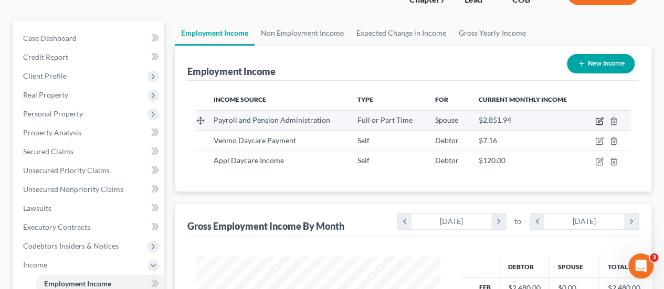
click at [602, 121] on icon "button" at bounding box center [599, 122] width 6 height 6
select select "0"
select select "5"
select select "0"
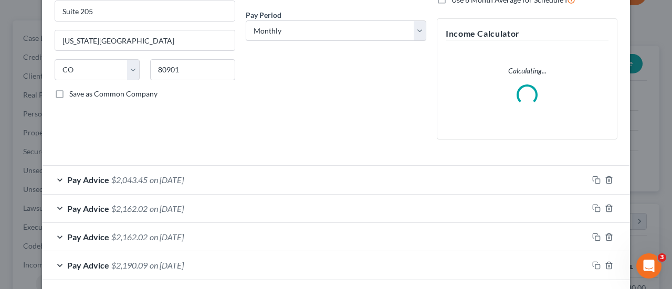
scroll to position [261, 0]
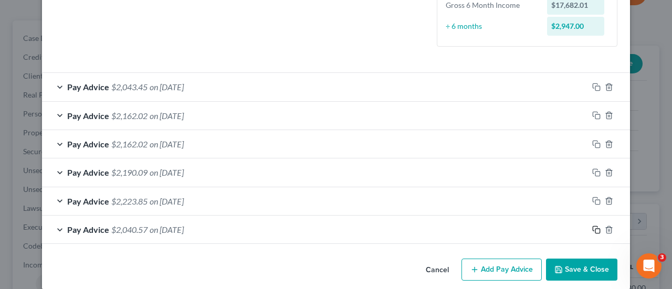
click at [592, 228] on icon "button" at bounding box center [596, 230] width 8 height 8
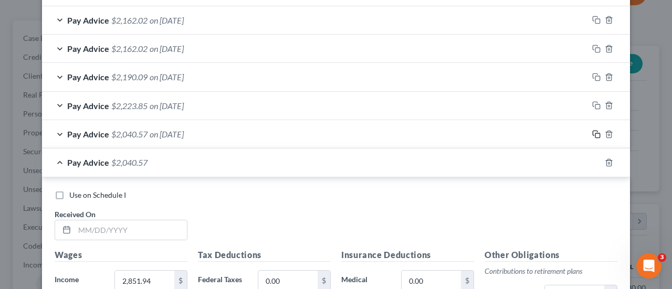
scroll to position [523, 0]
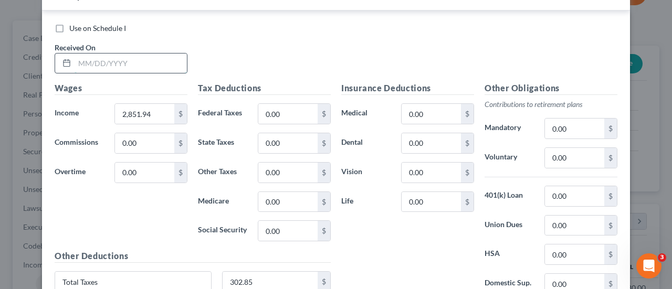
click at [103, 58] on input "text" at bounding box center [131, 64] width 112 height 20
type input "[DATE]"
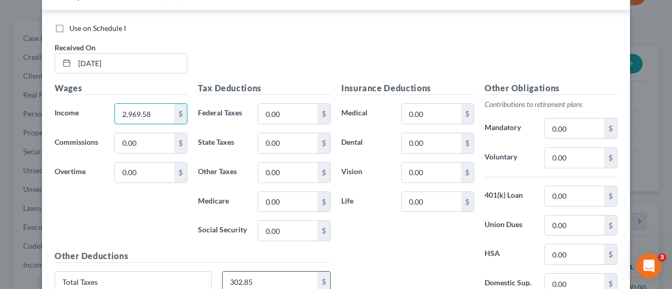
type input "2,969.58"
click at [247, 281] on input "302.85" at bounding box center [269, 282] width 95 height 20
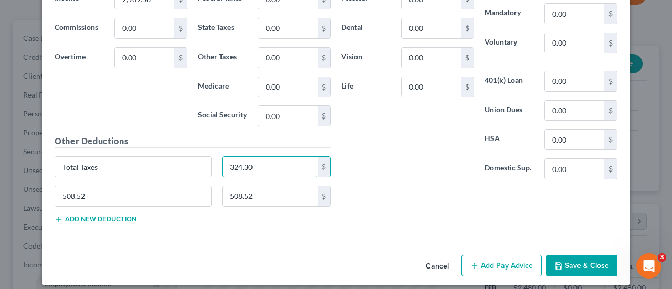
scroll to position [641, 0]
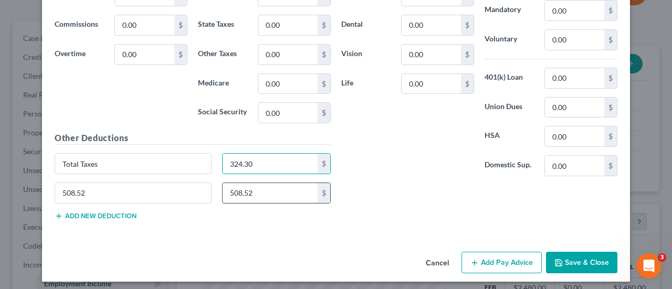
type input "324.30"
click at [263, 185] on input "508.52" at bounding box center [269, 193] width 95 height 20
type input "519.11"
click at [565, 265] on button "Save & Close" at bounding box center [581, 263] width 71 height 22
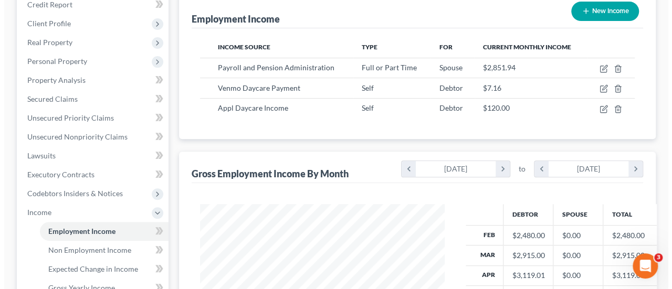
scroll to position [80, 0]
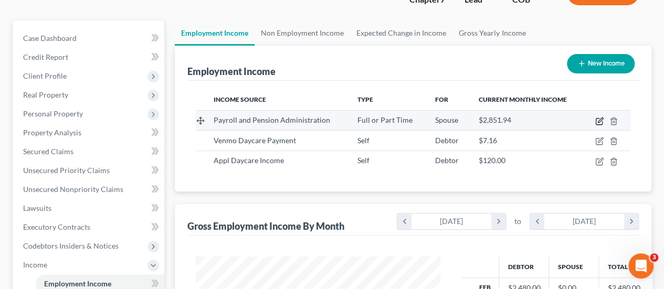
click at [597, 122] on icon "button" at bounding box center [599, 121] width 8 height 8
select select "0"
select select "5"
select select "0"
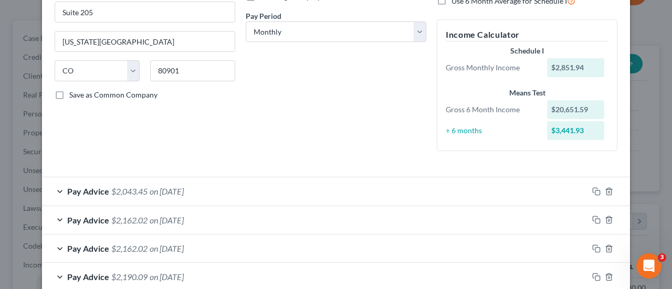
scroll to position [300, 0]
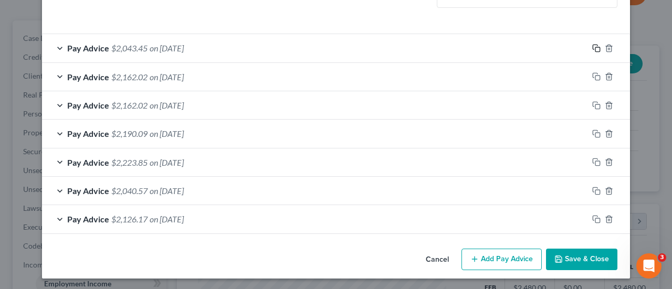
click at [593, 50] on icon "button" at bounding box center [596, 48] width 8 height 8
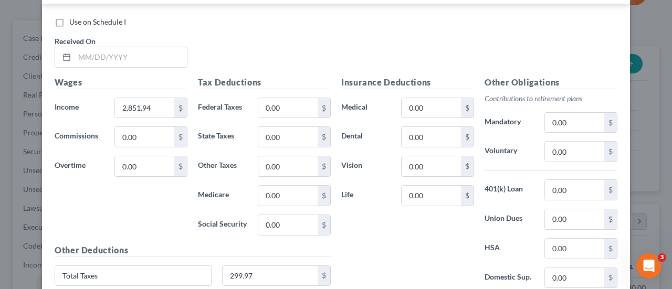
scroll to position [562, 0]
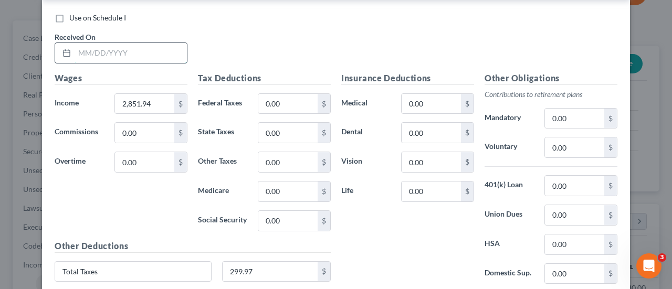
click at [105, 57] on input "text" at bounding box center [131, 53] width 112 height 20
type input "[DATE]"
click at [156, 109] on input "2,851.94" at bounding box center [144, 104] width 59 height 20
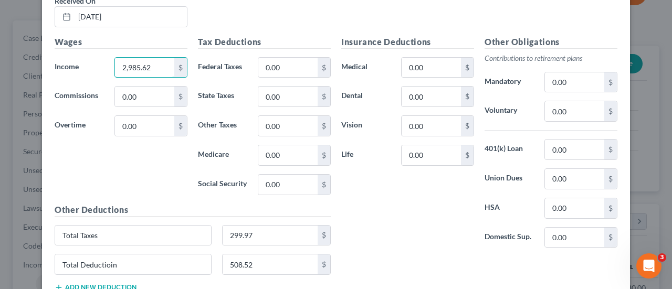
scroll to position [614, 0]
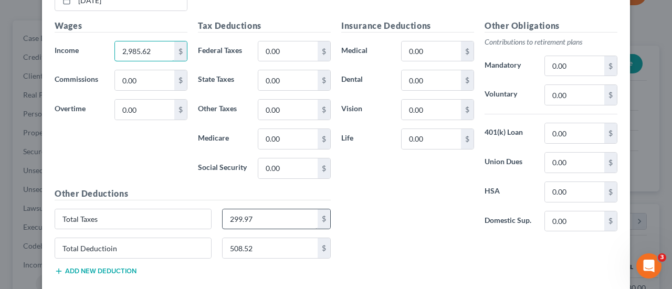
type input "2,985.62"
click at [258, 211] on input "299.97" at bounding box center [269, 219] width 95 height 20
type input "332.04"
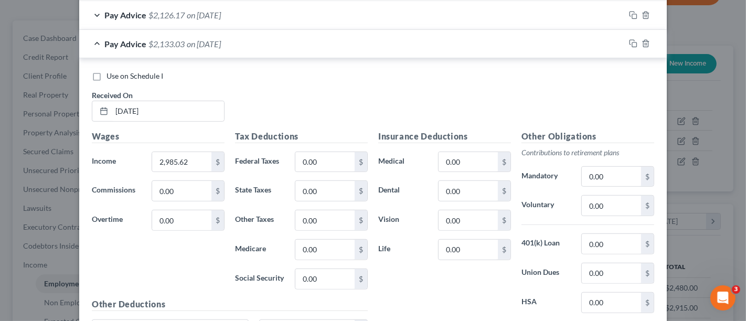
scroll to position [445, 0]
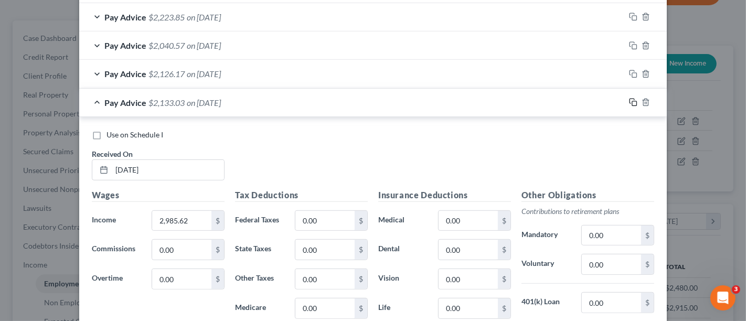
type input "520.55"
click at [632, 103] on rect "button" at bounding box center [634, 103] width 5 height 5
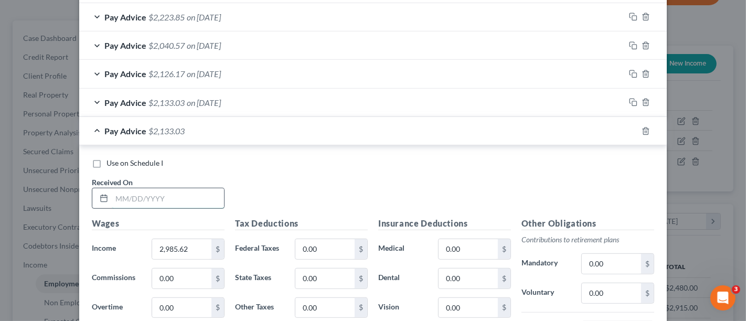
click at [205, 192] on input "text" at bounding box center [168, 198] width 112 height 20
type input "0"
type input "[DATE]"
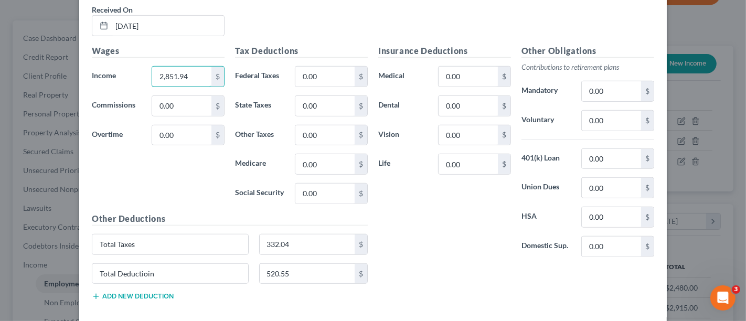
scroll to position [620, 0]
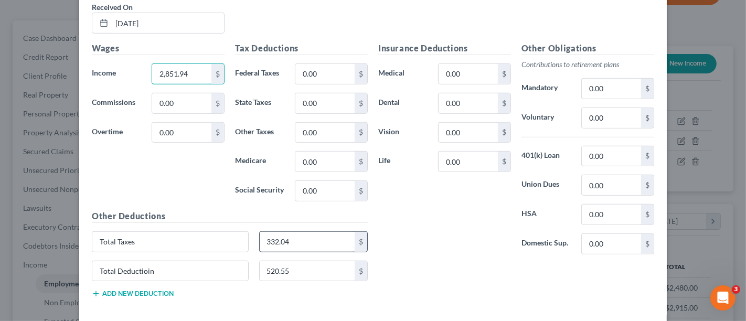
type input "2,851.94"
click at [276, 232] on input "332.04" at bounding box center [307, 242] width 95 height 20
type input "299.97"
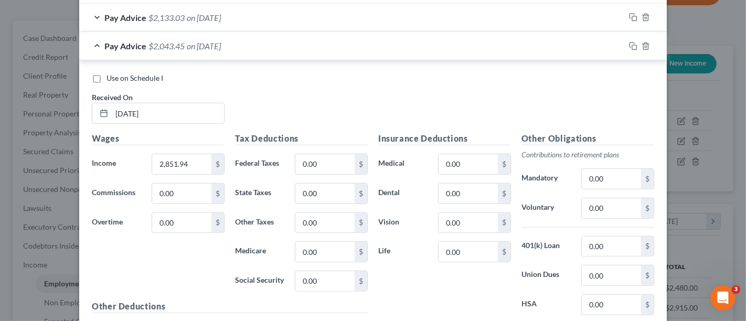
scroll to position [504, 0]
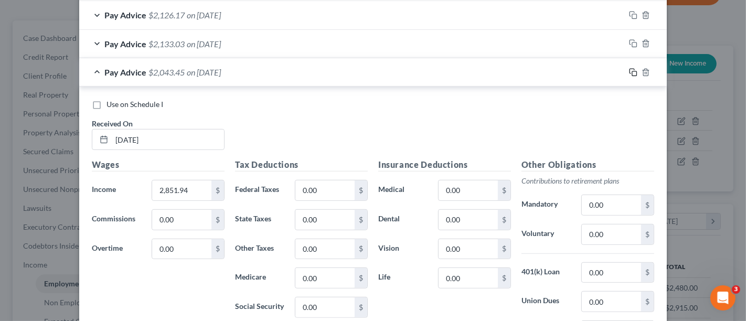
type input "508.52"
click at [629, 72] on icon "button" at bounding box center [633, 72] width 8 height 8
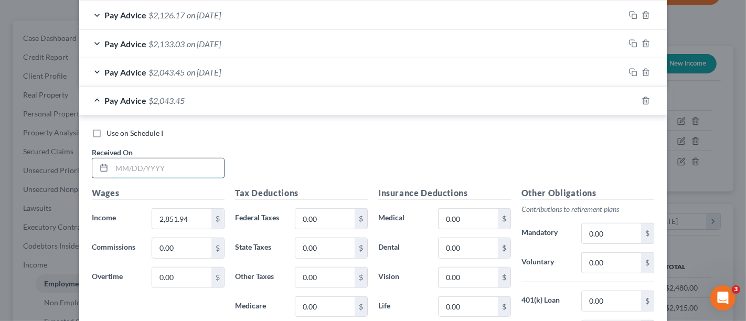
click at [169, 170] on input "text" at bounding box center [168, 168] width 112 height 20
type input "[DATE]"
type input "2,851.94"
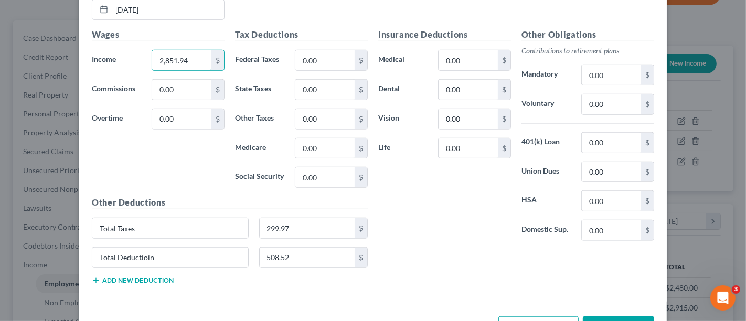
scroll to position [678, 0]
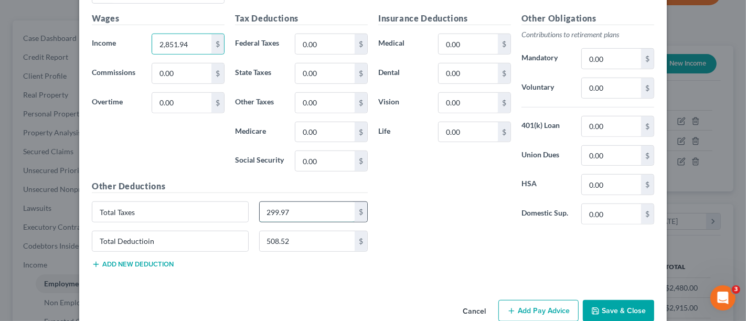
click at [286, 205] on input "299.97" at bounding box center [307, 212] width 95 height 20
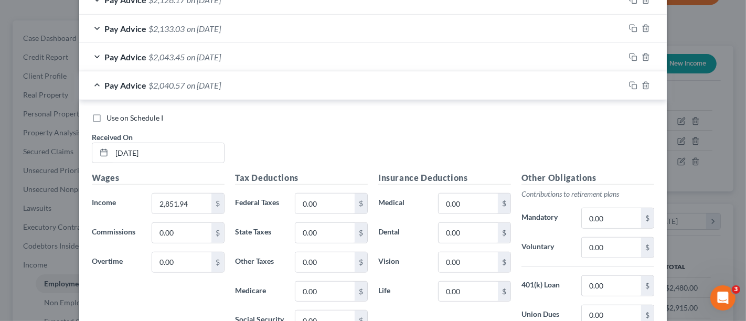
scroll to position [504, 0]
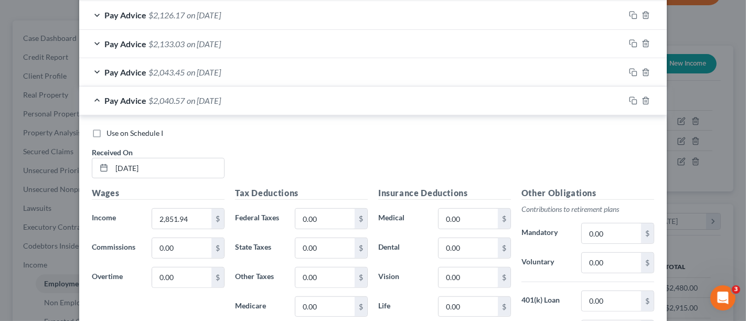
type input "302.85"
click at [629, 100] on icon "button" at bounding box center [633, 101] width 8 height 8
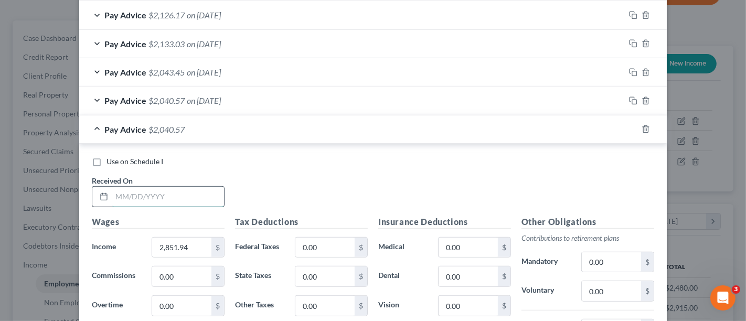
click at [175, 195] on input "text" at bounding box center [168, 197] width 112 height 20
type input "[DATE]"
type input "3,048.01"
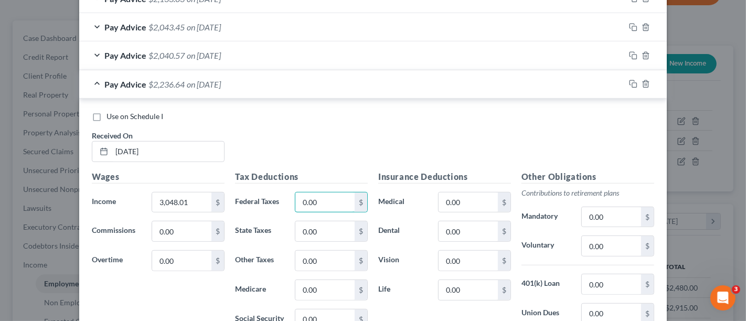
scroll to position [620, 0]
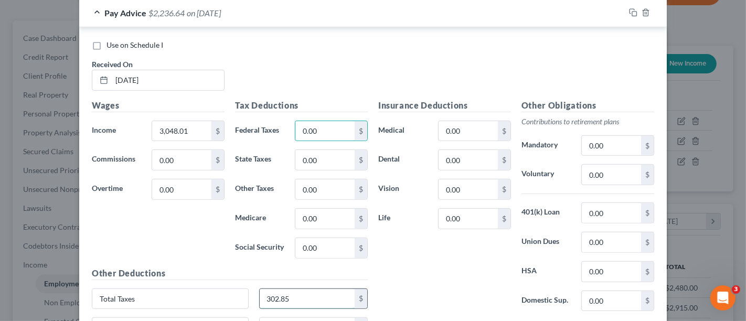
click at [298, 289] on input "302.85" at bounding box center [307, 299] width 95 height 20
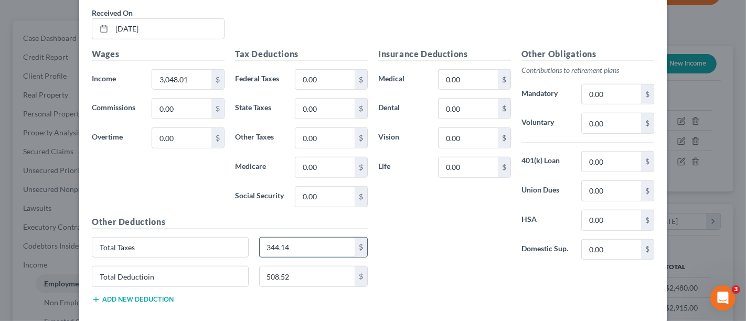
scroll to position [724, 0]
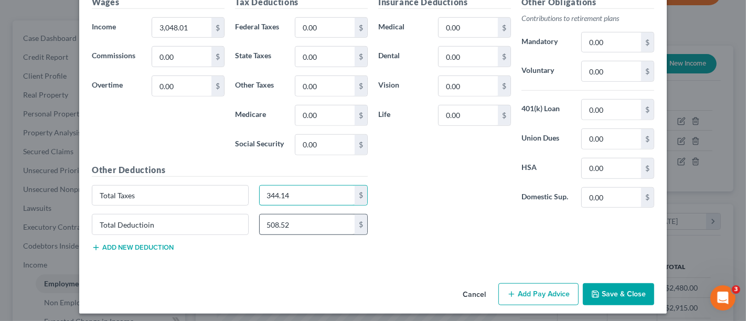
type input "344.14"
click at [300, 221] on input "508.52" at bounding box center [307, 225] width 95 height 20
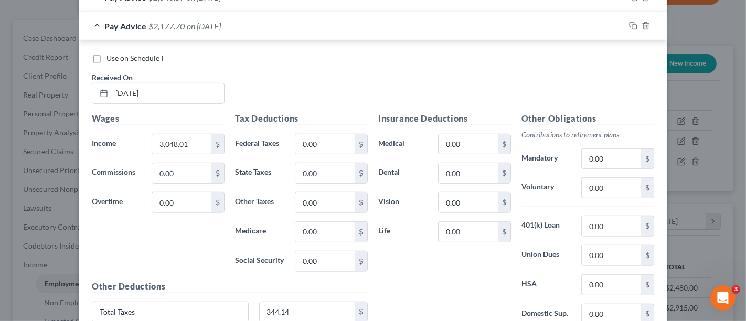
type input "526.17"
click at [630, 25] on icon "button" at bounding box center [632, 24] width 5 height 5
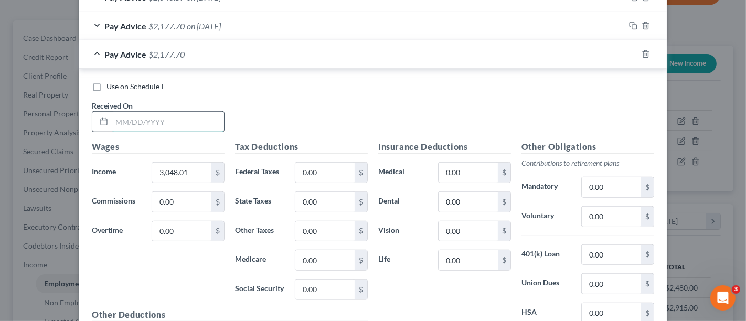
click at [131, 121] on input "text" at bounding box center [168, 122] width 112 height 20
type input "[DATE]"
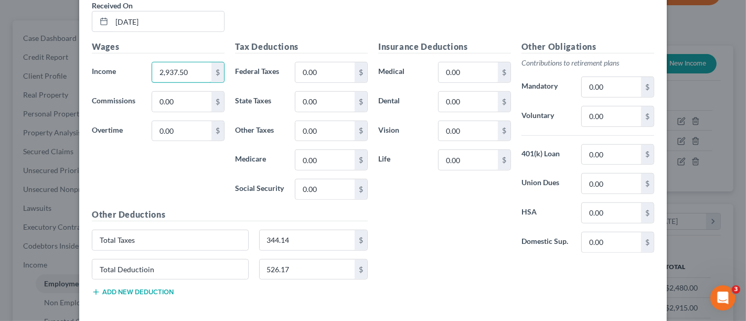
scroll to position [724, 0]
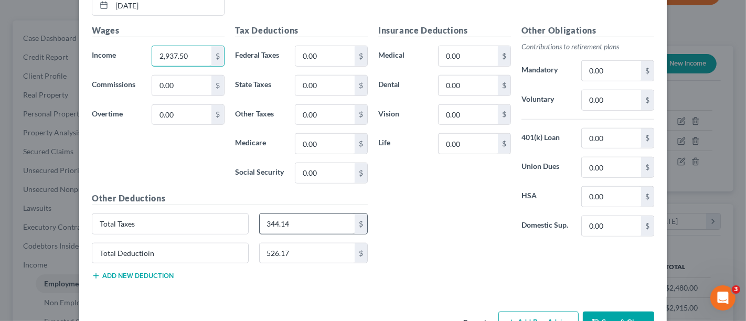
type input "2,937.50"
click at [329, 221] on input "344.14" at bounding box center [307, 224] width 95 height 20
type input "319.69"
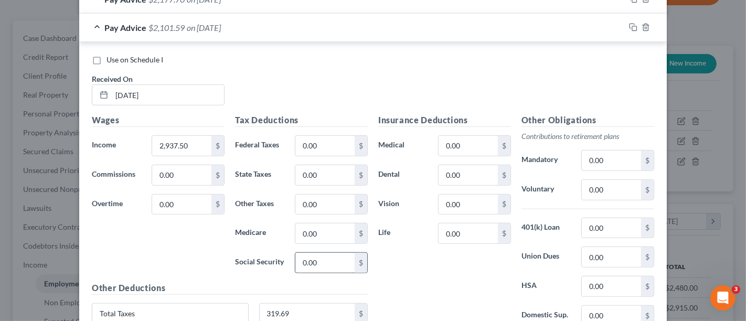
scroll to position [607, 0]
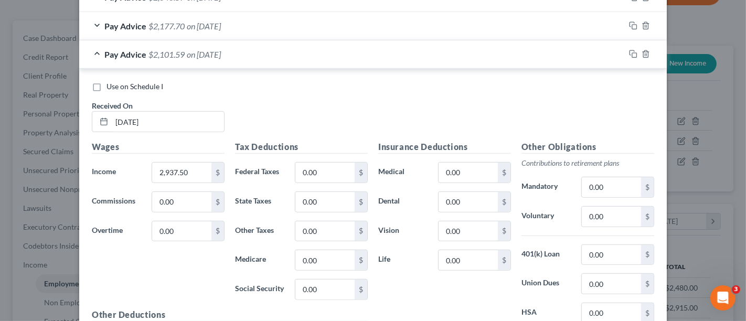
type input "516.22"
drag, startPoint x: 625, startPoint y: 47, endPoint x: 611, endPoint y: 68, distance: 25.3
click at [629, 50] on icon "button" at bounding box center [633, 54] width 8 height 8
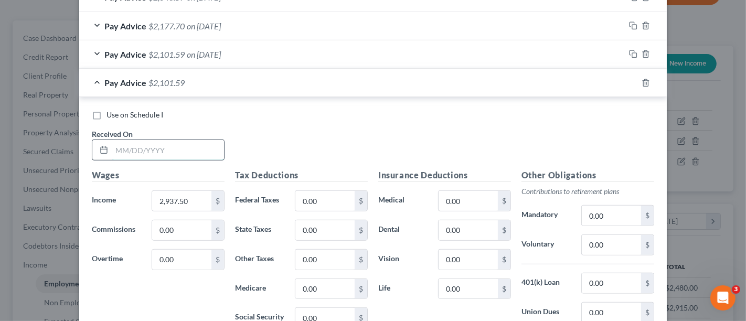
click at [130, 147] on input "text" at bounding box center [168, 150] width 112 height 20
type input "[DATE]"
click at [189, 198] on input "2,937.50" at bounding box center [181, 201] width 59 height 20
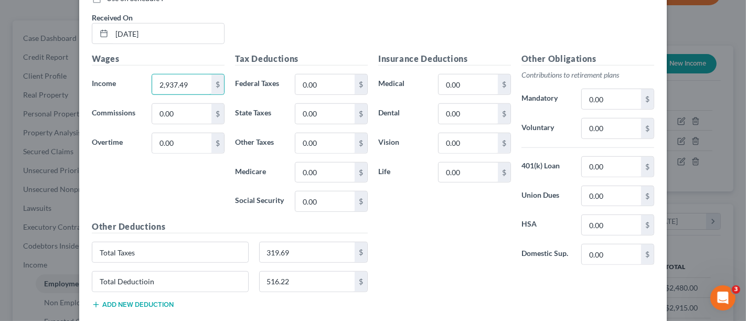
scroll to position [780, 0]
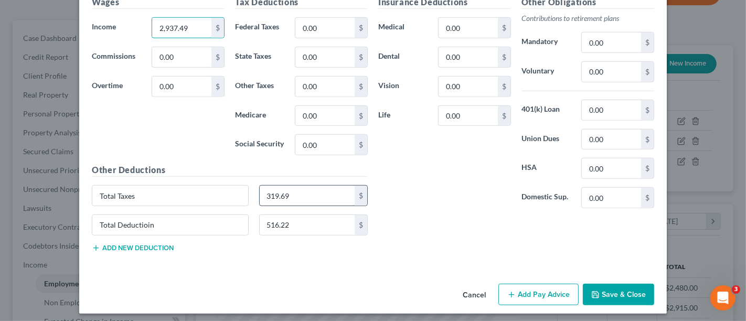
type input "2,937.49"
click at [299, 198] on input "319.69" at bounding box center [307, 196] width 95 height 20
type input "315.42"
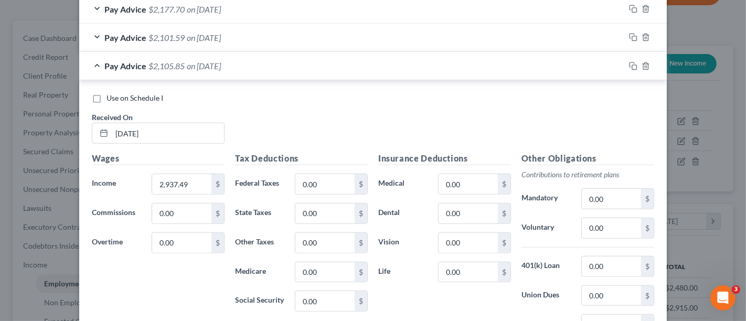
scroll to position [605, 0]
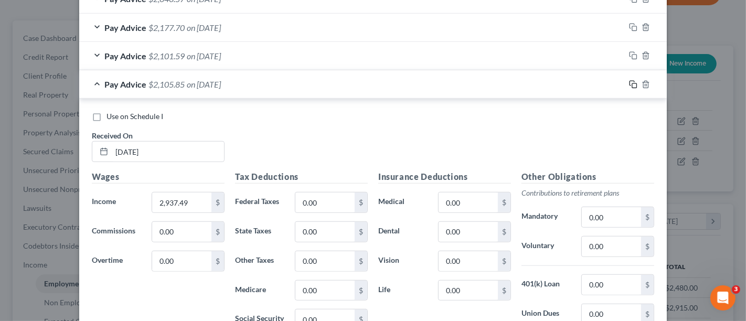
drag, startPoint x: 628, startPoint y: 81, endPoint x: 605, endPoint y: 105, distance: 33.4
click at [632, 83] on rect "button" at bounding box center [634, 85] width 5 height 5
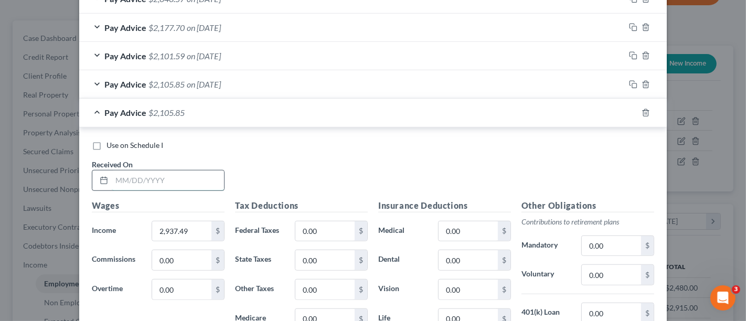
click at [172, 179] on input "text" at bounding box center [168, 181] width 112 height 20
type input "[DATE]"
type input "3,154.98"
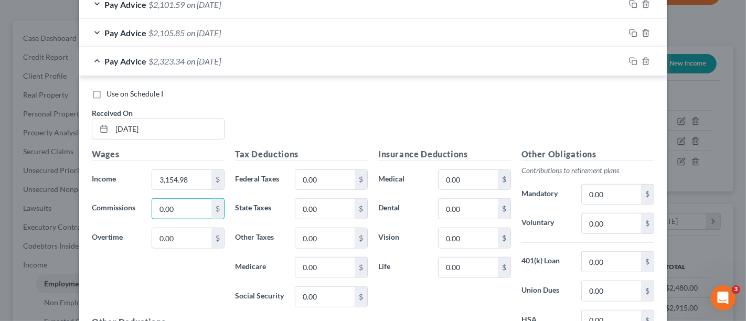
scroll to position [722, 0]
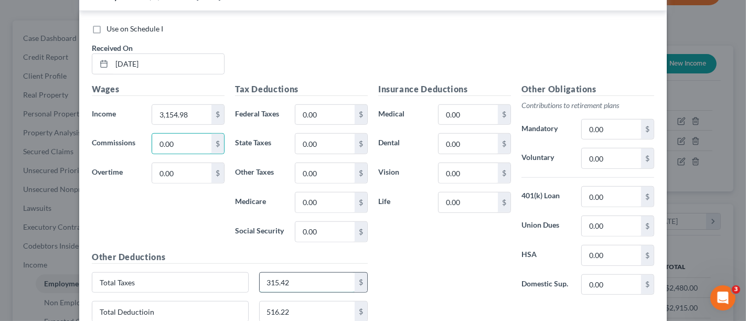
click at [288, 282] on input "315.42" at bounding box center [307, 283] width 95 height 20
type input "375.39"
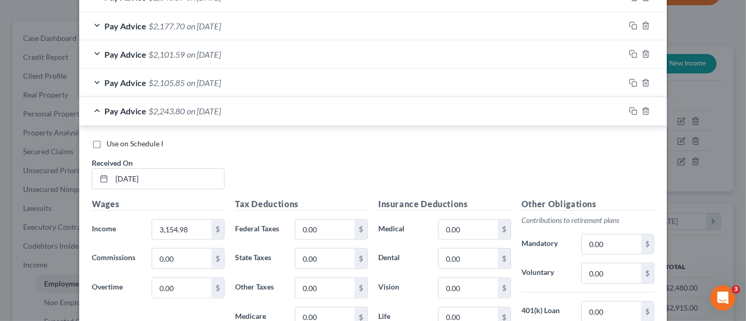
scroll to position [605, 0]
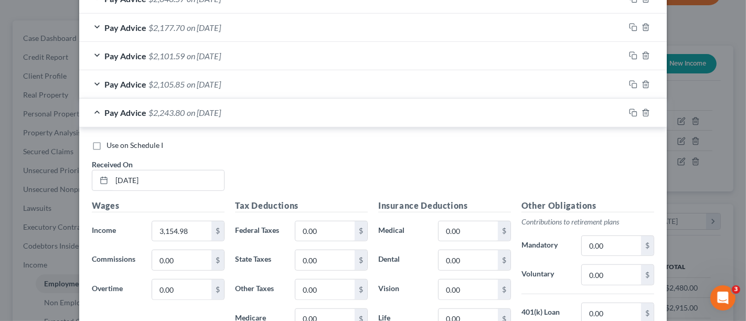
type input "535.79"
click at [629, 110] on icon "button" at bounding box center [633, 113] width 8 height 8
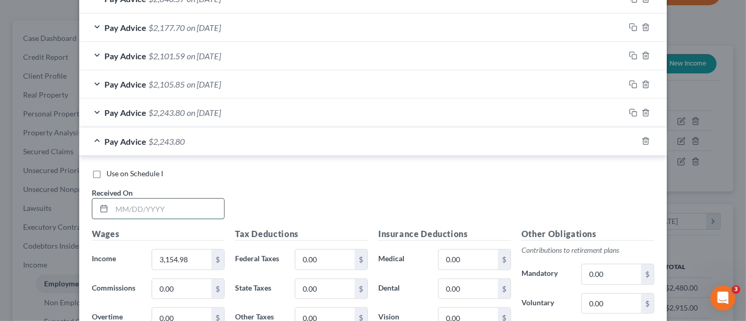
click at [164, 209] on input "text" at bounding box center [168, 209] width 112 height 20
type input "[DATE]"
click at [169, 261] on input "3,154.98" at bounding box center [181, 260] width 59 height 20
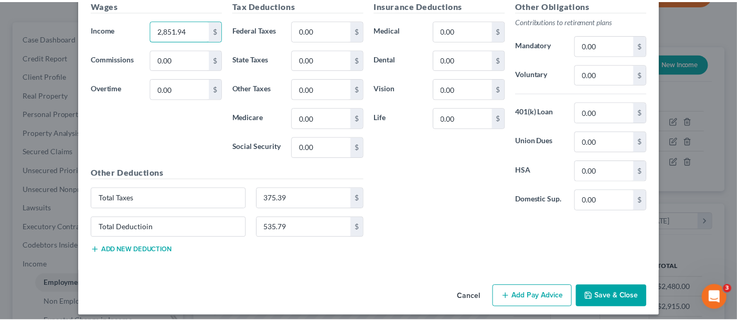
scroll to position [836, 0]
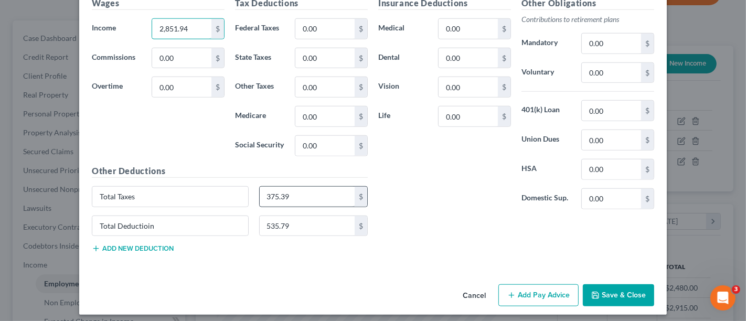
type input "2,851.94"
click at [283, 198] on input "375.39" at bounding box center [307, 197] width 95 height 20
type input "302.78"
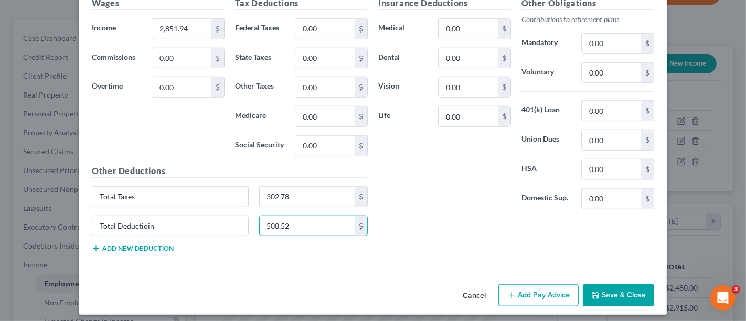
type input "508.52"
click at [614, 289] on button "Save & Close" at bounding box center [618, 295] width 71 height 22
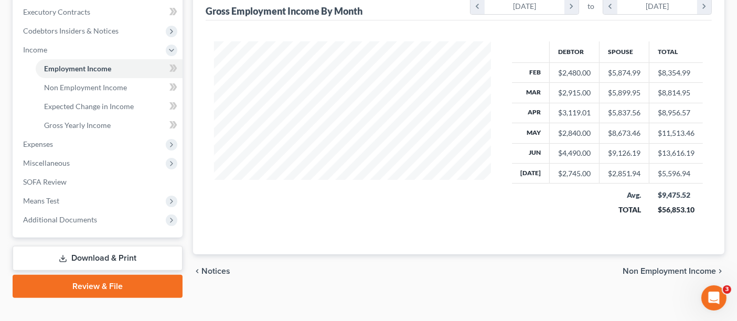
scroll to position [310, 0]
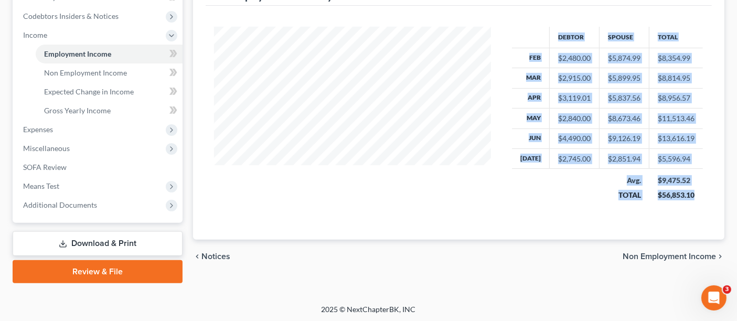
drag, startPoint x: 534, startPoint y: 23, endPoint x: 692, endPoint y: 208, distance: 243.8
click at [671, 209] on div "Debtor Spouse Total Feb $2,480.00 $5,874.99 $8,354.99 Mar $2,915.00 $5,899.95 $…" at bounding box center [459, 123] width 506 height 234
